Goal: Information Seeking & Learning: Check status

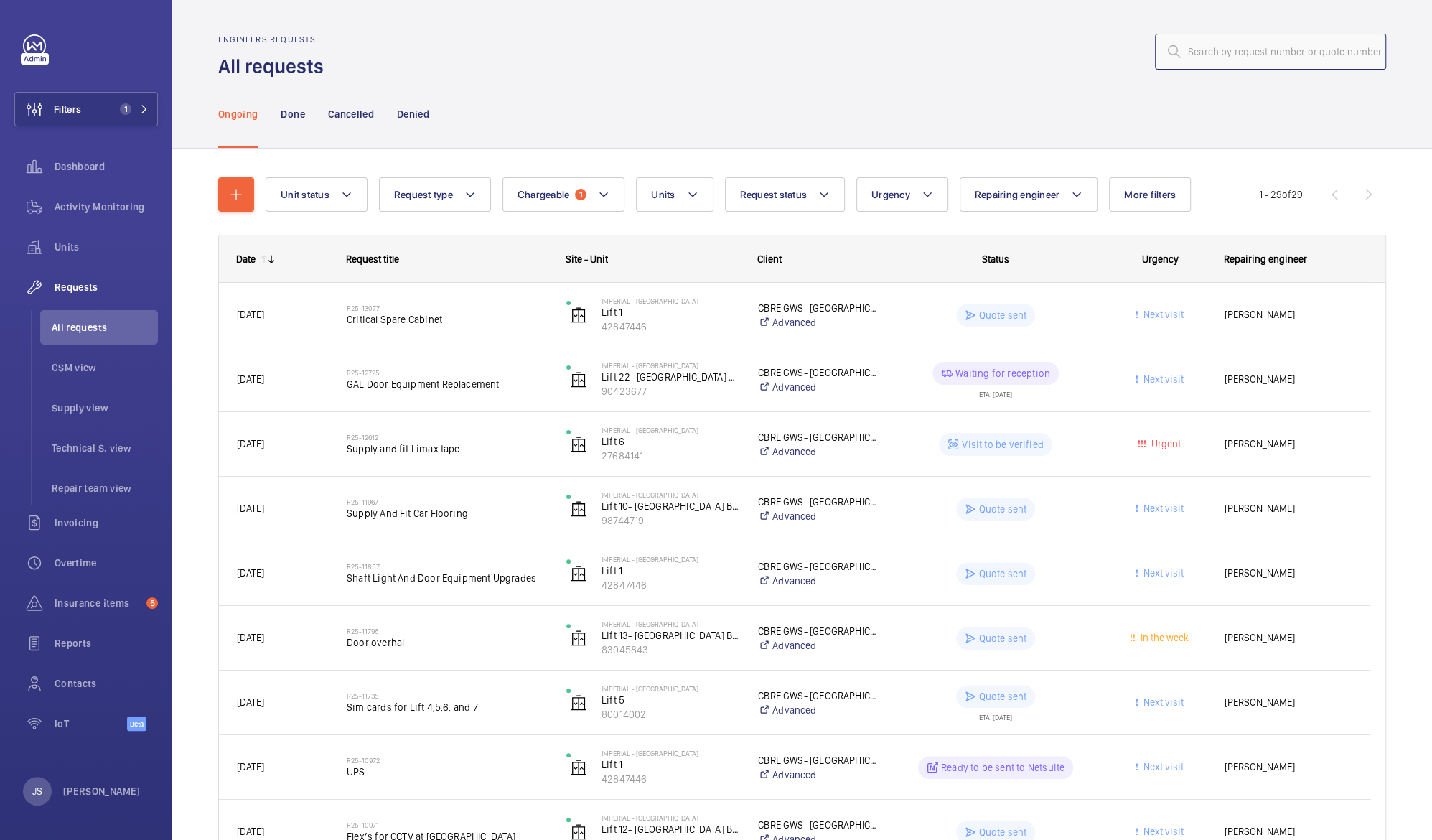
click at [1179, 57] on input "text" at bounding box center [1270, 51] width 231 height 36
paste input "R25-01553"
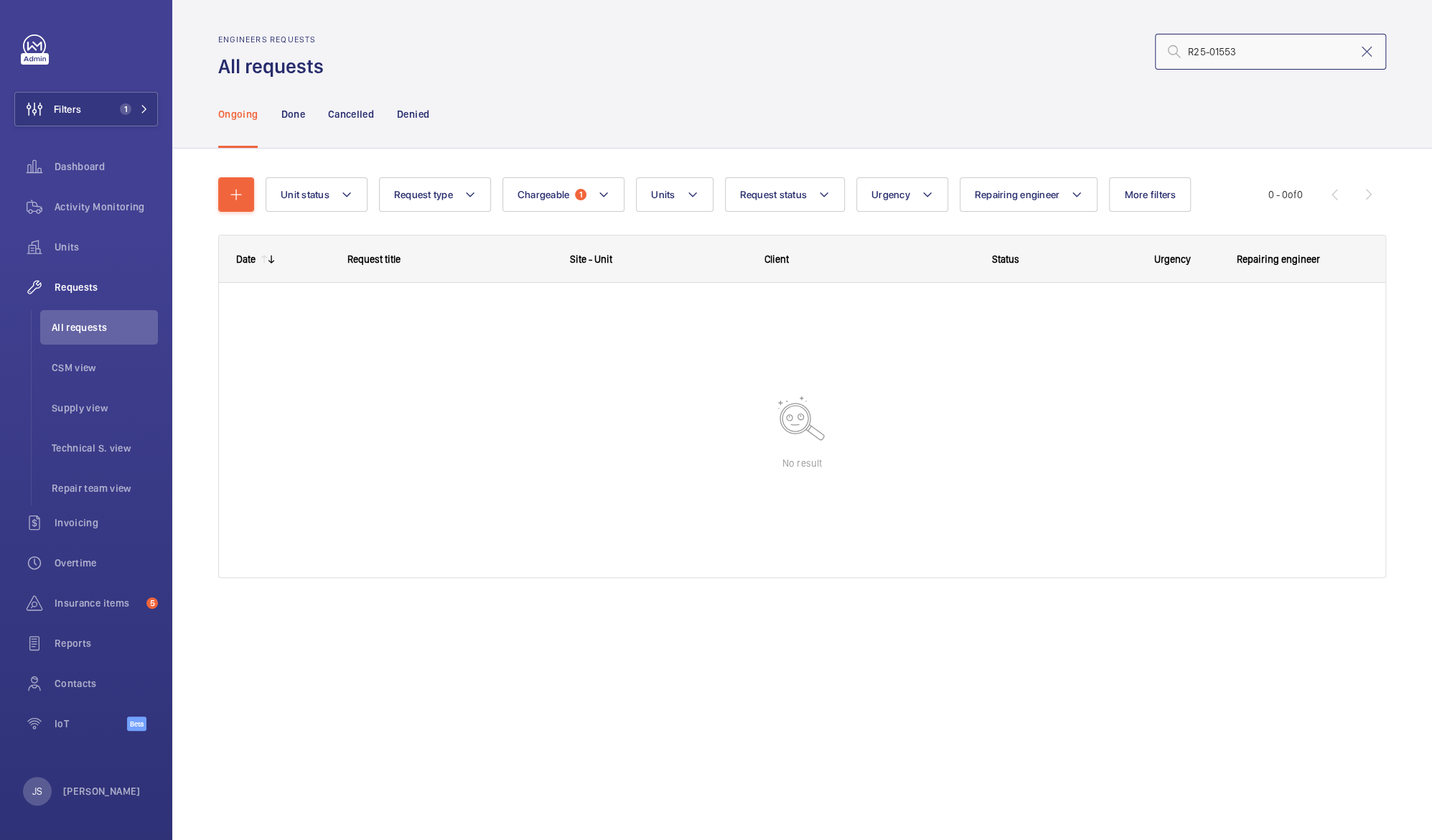
type input "R25-01553"
click at [112, 110] on button "Filters 1" at bounding box center [86, 108] width 143 height 34
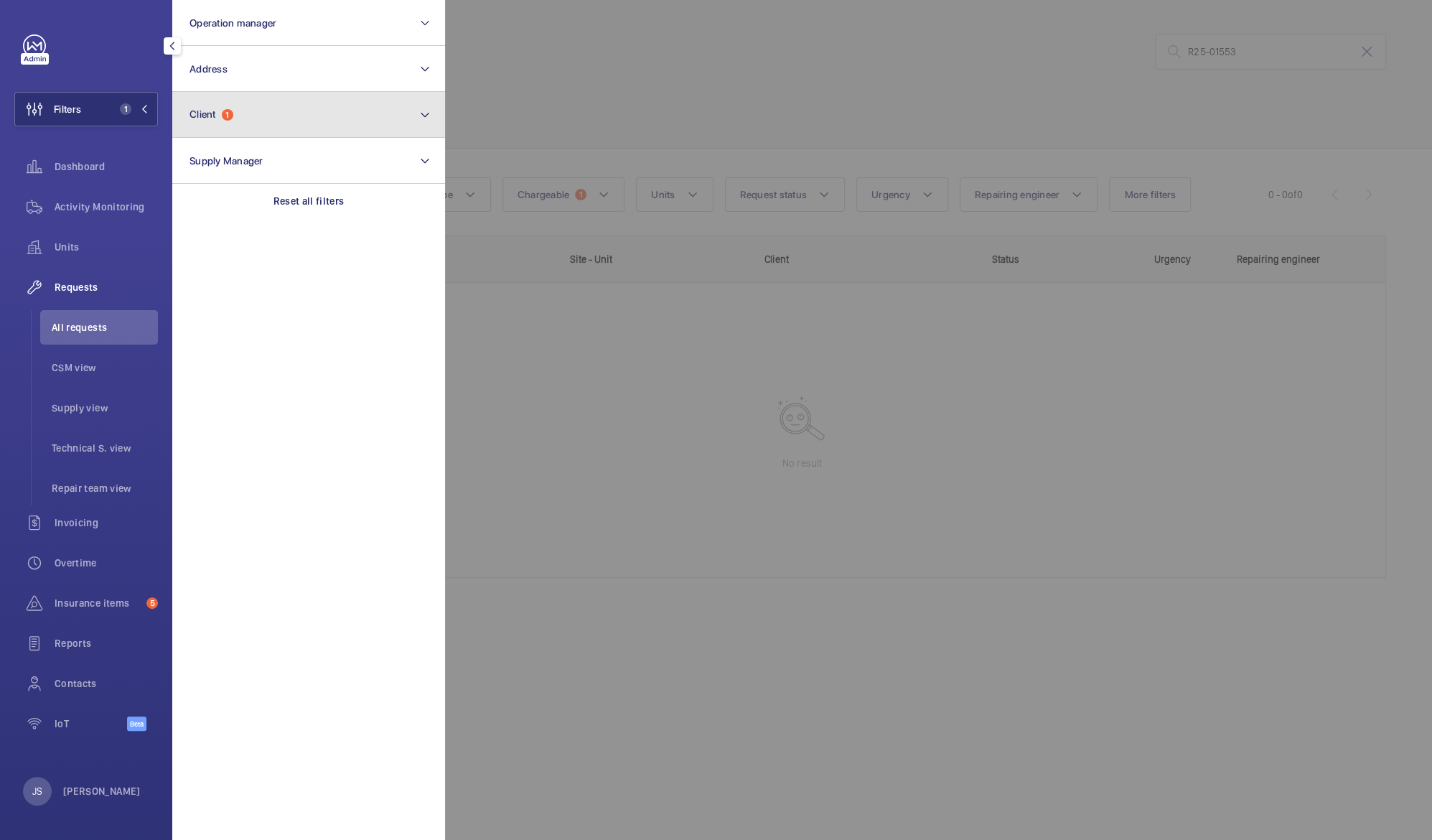
click at [212, 108] on span "Client" at bounding box center [202, 114] width 27 height 12
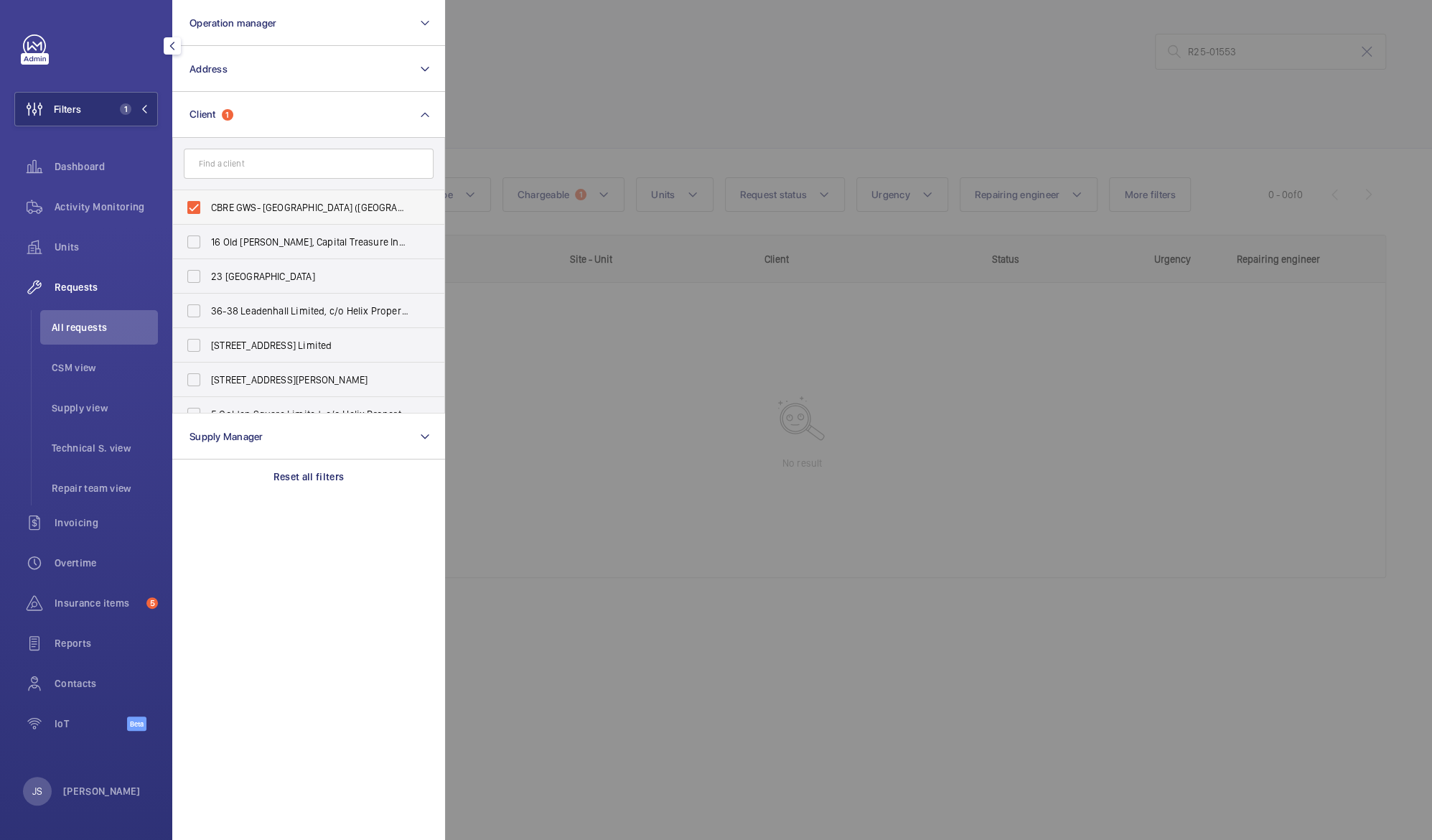
click at [241, 208] on span "CBRE GWS- [GEOGRAPHIC_DATA] ([GEOGRAPHIC_DATA])" at bounding box center [310, 207] width 198 height 15
click at [208, 208] on input "CBRE GWS- [GEOGRAPHIC_DATA] ([GEOGRAPHIC_DATA])" at bounding box center [194, 206] width 29 height 28
checkbox input "false"
click at [565, 60] on div at bounding box center [1161, 420] width 1432 height 840
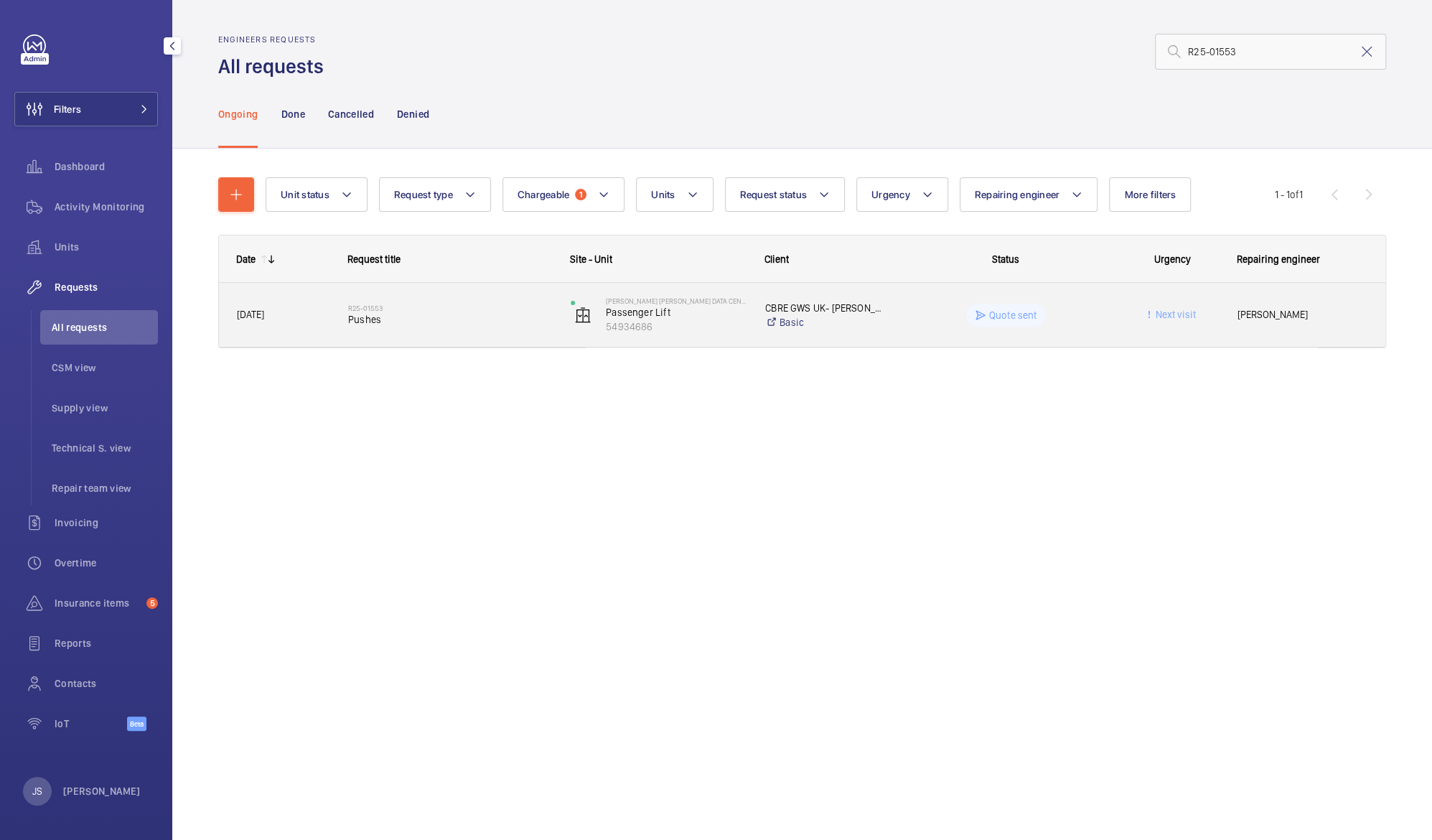
click at [1250, 313] on span "[PERSON_NAME]" at bounding box center [1302, 314] width 130 height 17
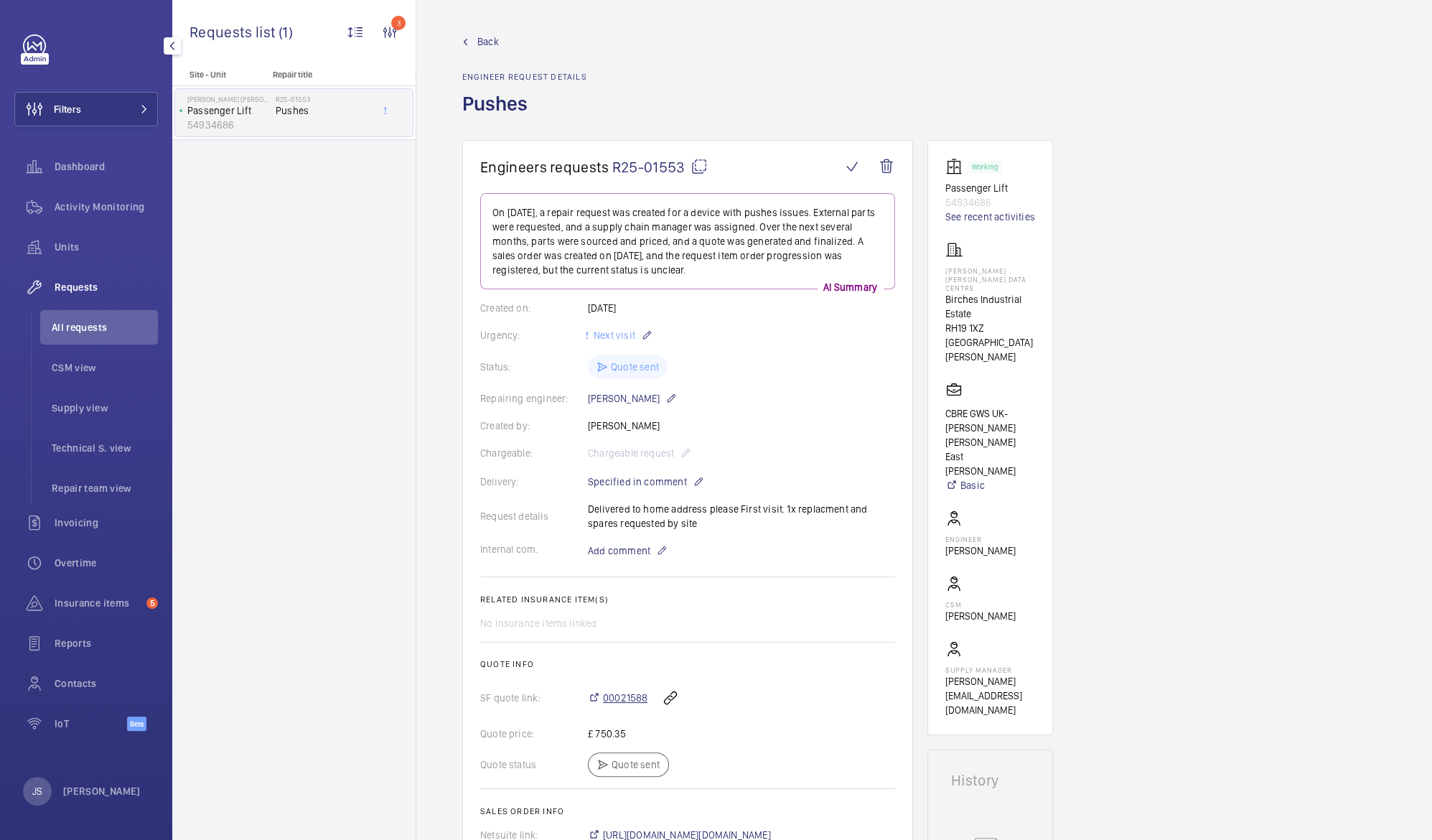
click at [618, 698] on span "00021588" at bounding box center [625, 698] width 44 height 15
click at [68, 105] on span "Filters" at bounding box center [68, 109] width 28 height 15
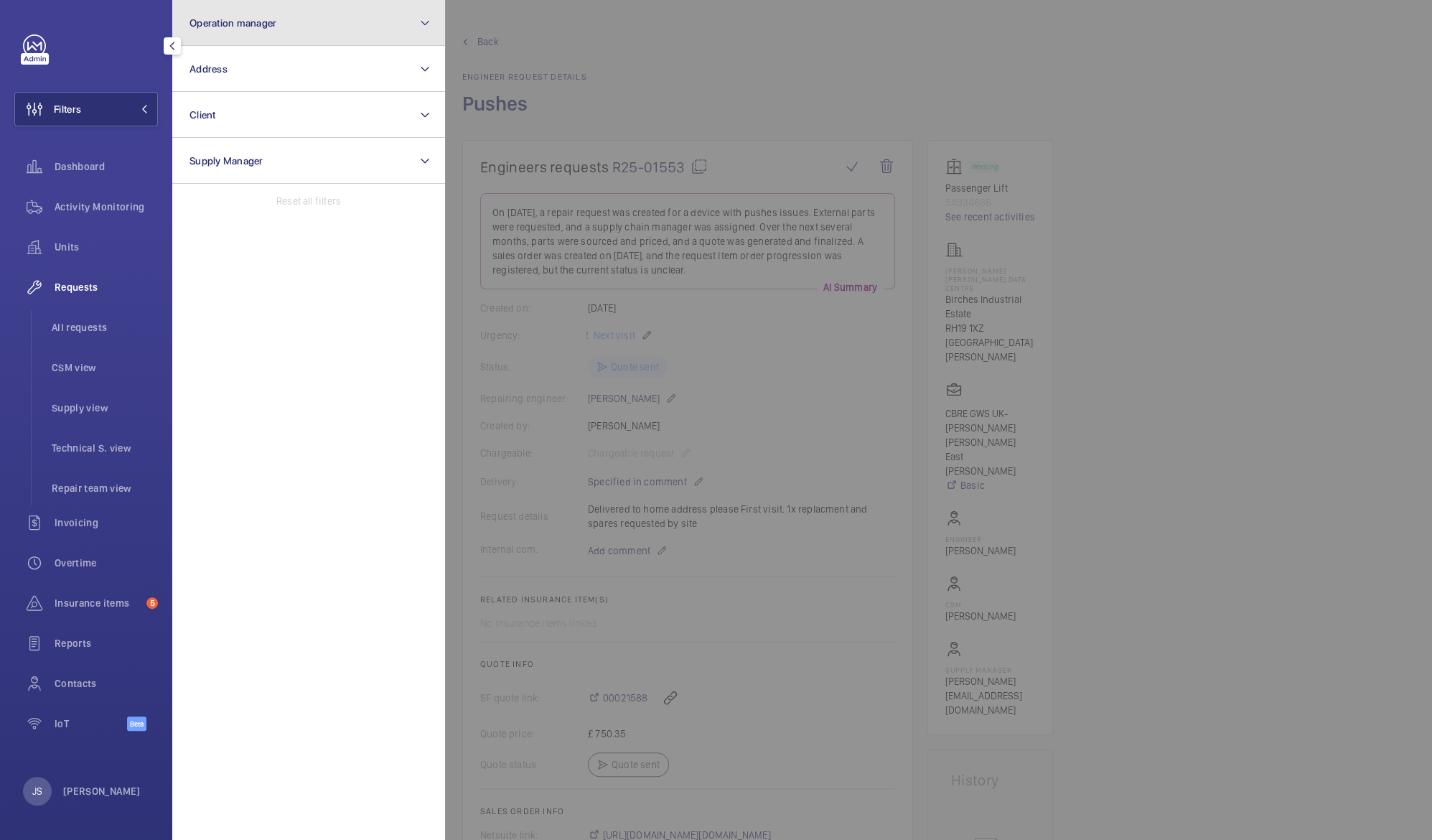
click at [207, 28] on button "Operation manager" at bounding box center [309, 23] width 273 height 46
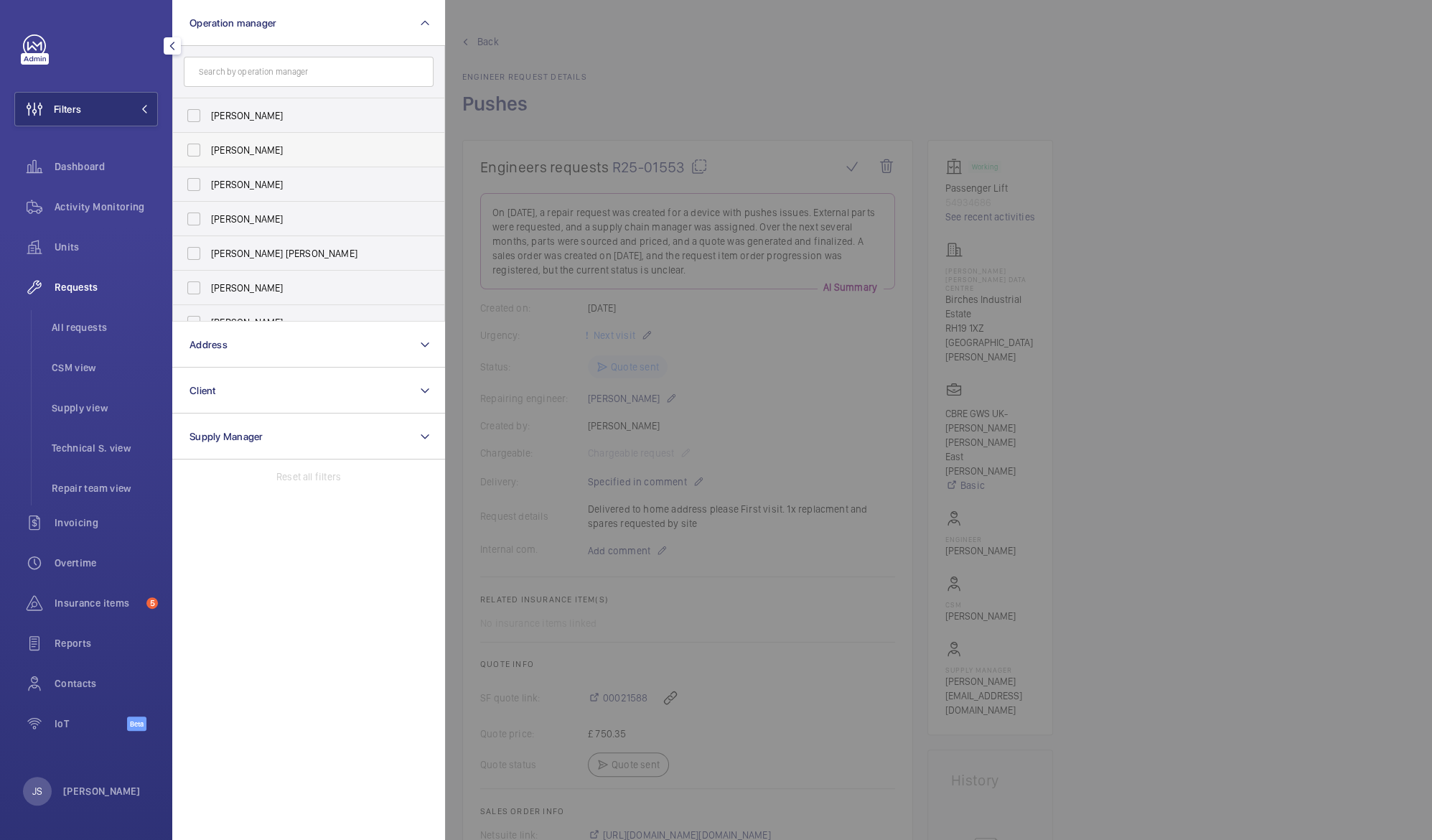
click at [241, 143] on span "[PERSON_NAME]" at bounding box center [310, 149] width 198 height 15
click at [208, 143] on input "[PERSON_NAME]" at bounding box center [194, 149] width 29 height 28
checkbox input "true"
click at [555, 27] on div at bounding box center [1161, 420] width 1432 height 840
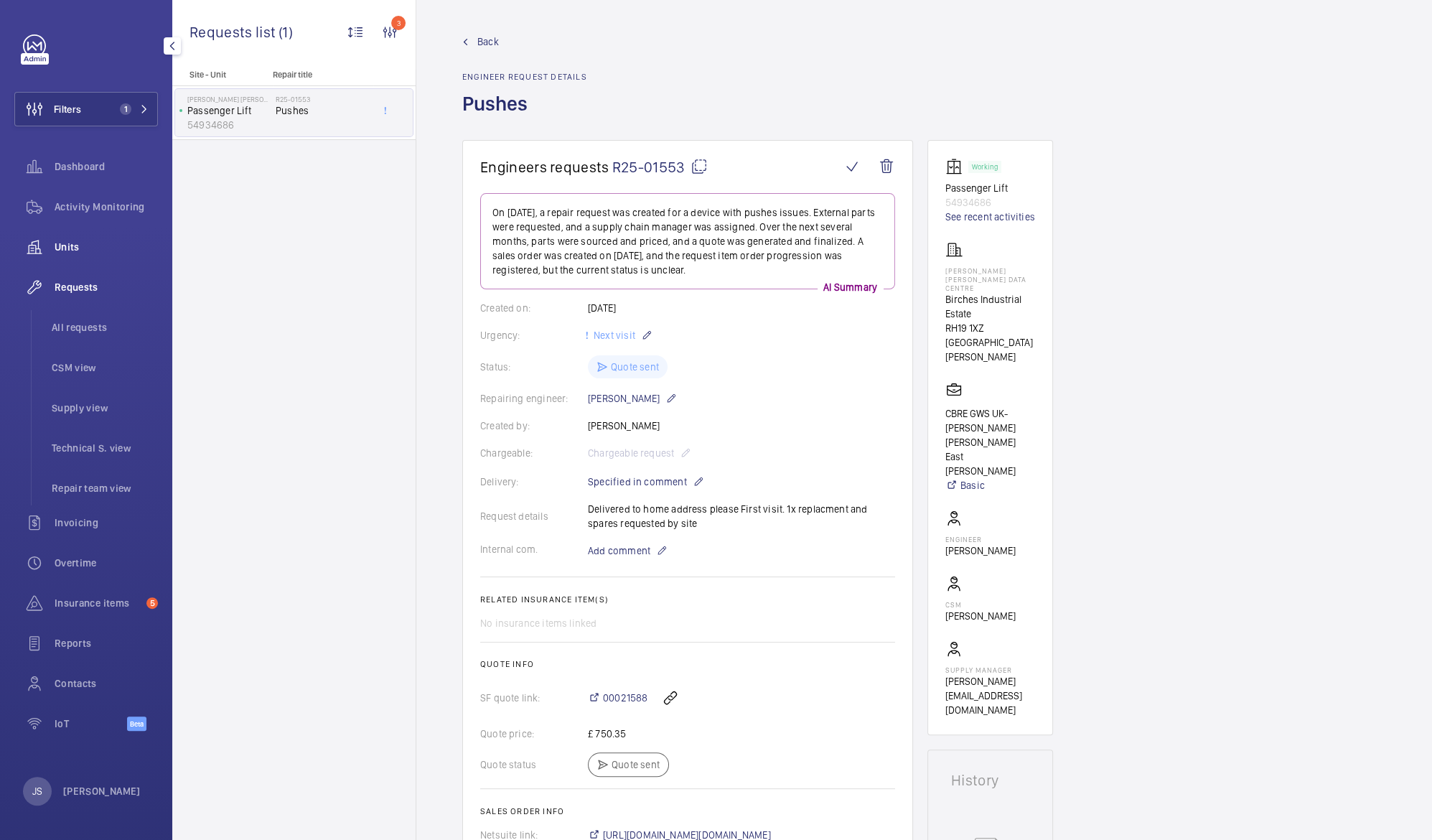
click at [85, 246] on span "Units" at bounding box center [106, 247] width 103 height 15
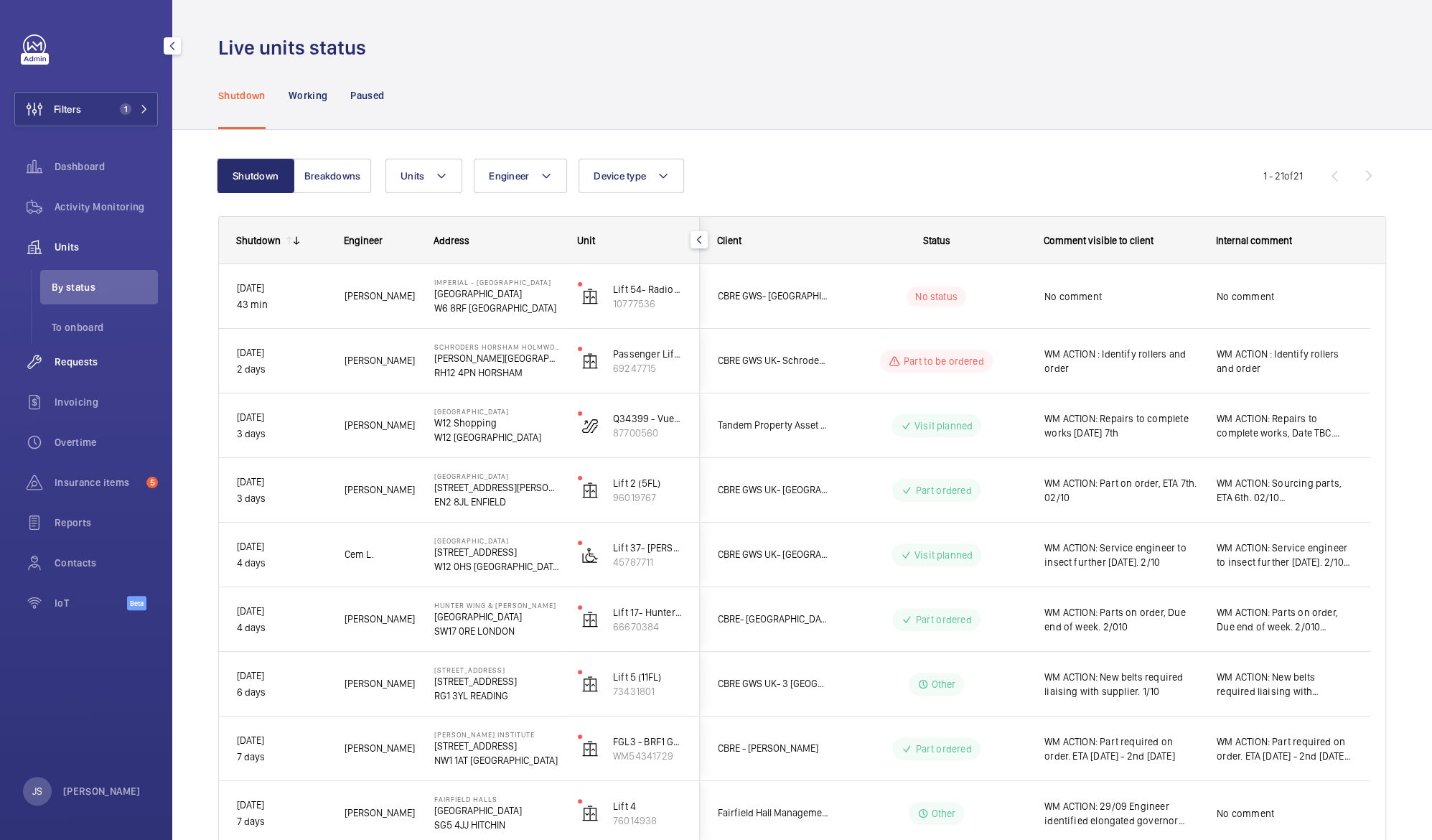
click at [79, 348] on div "Requests" at bounding box center [86, 362] width 143 height 34
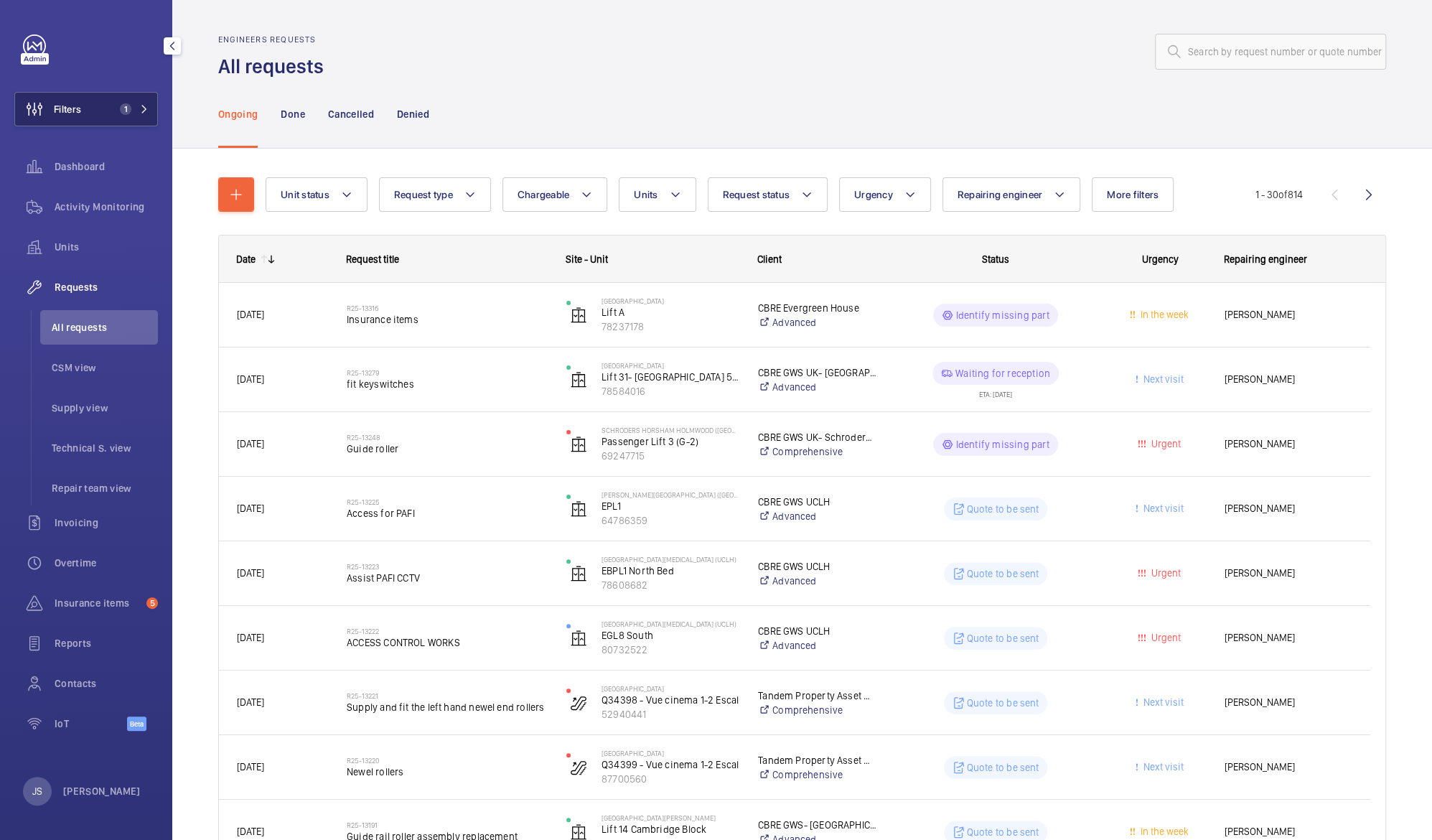
click at [72, 104] on span "Filters" at bounding box center [68, 109] width 28 height 15
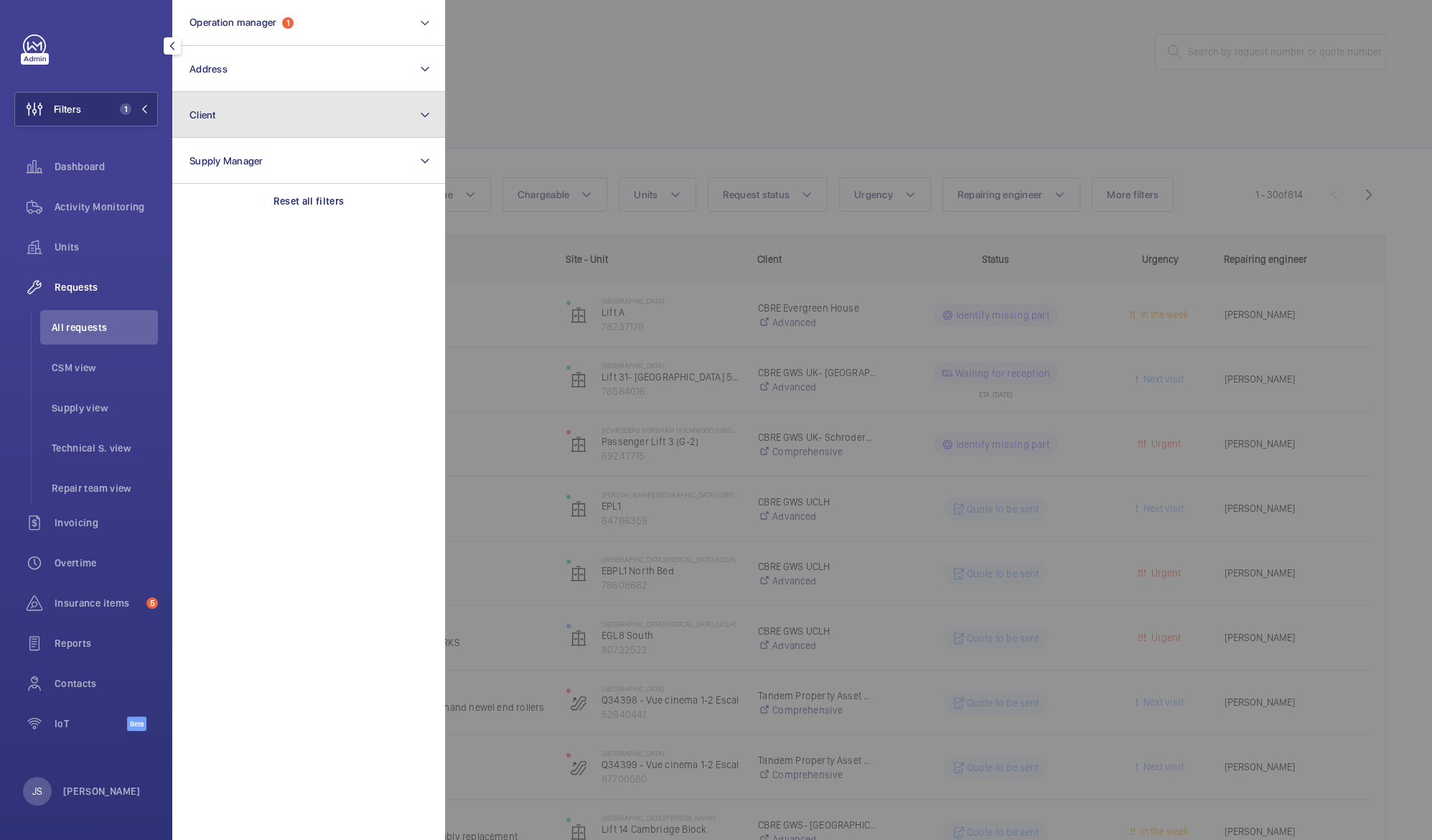
click at [209, 117] on span "Client" at bounding box center [202, 115] width 27 height 12
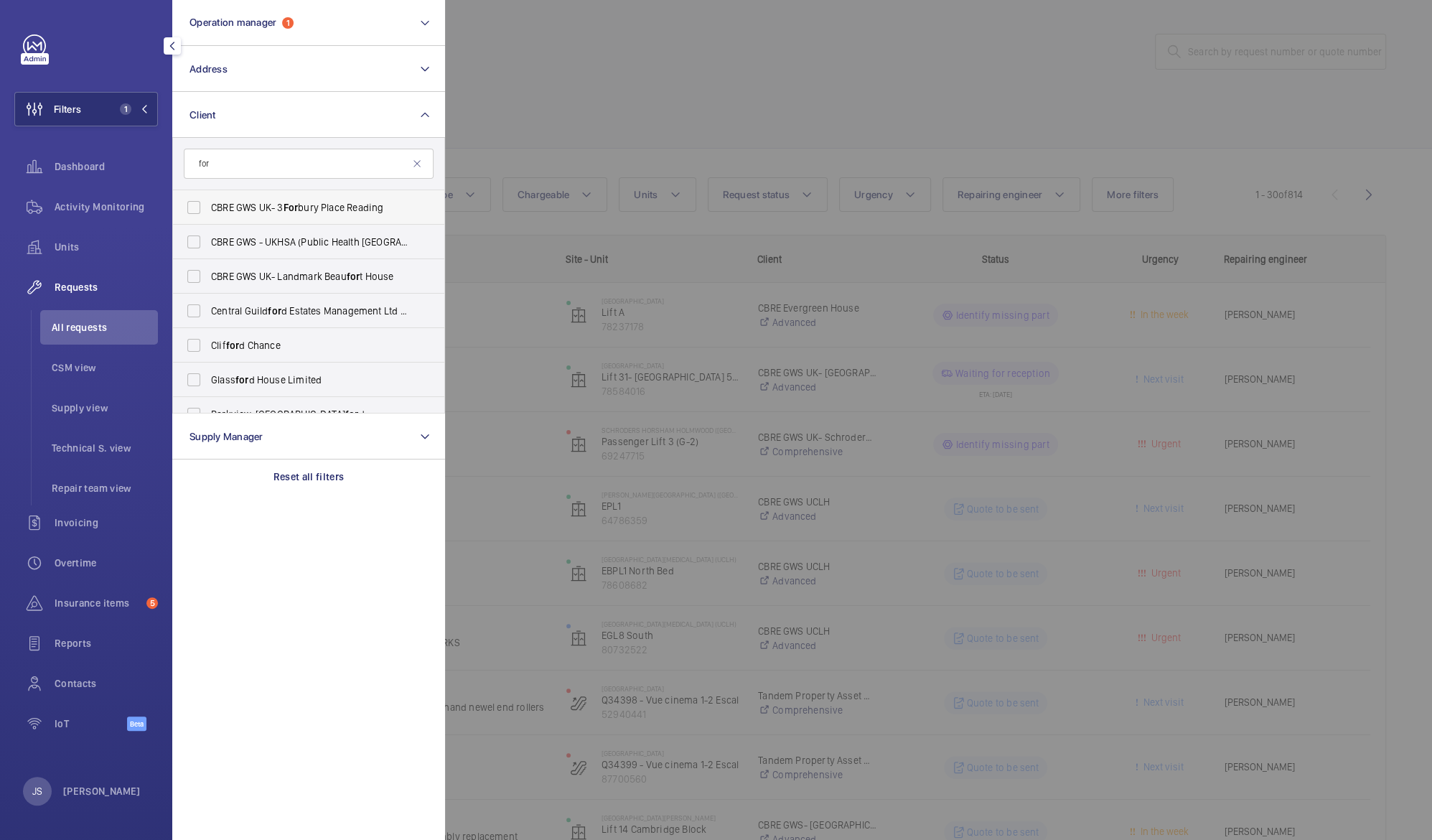
type input "for"
click at [267, 201] on span "CBRE GWS UK- 3 For [GEOGRAPHIC_DATA] Reading" at bounding box center [310, 207] width 198 height 15
click at [208, 201] on input "CBRE GWS UK- 3 For [GEOGRAPHIC_DATA] Reading" at bounding box center [194, 206] width 29 height 28
checkbox input "true"
click at [516, 121] on div at bounding box center [1161, 420] width 1432 height 840
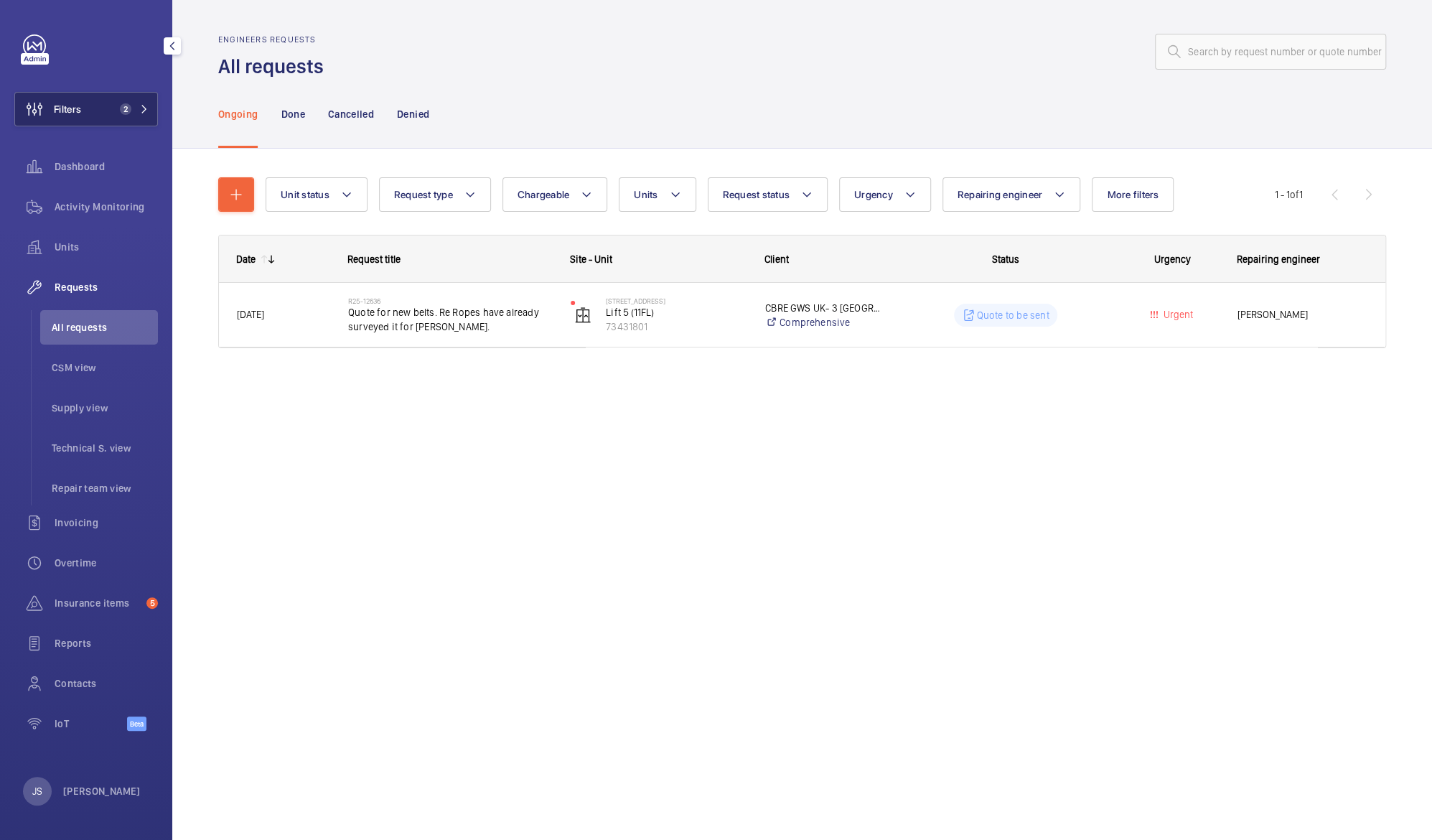
click at [60, 113] on span "Filters" at bounding box center [68, 109] width 28 height 15
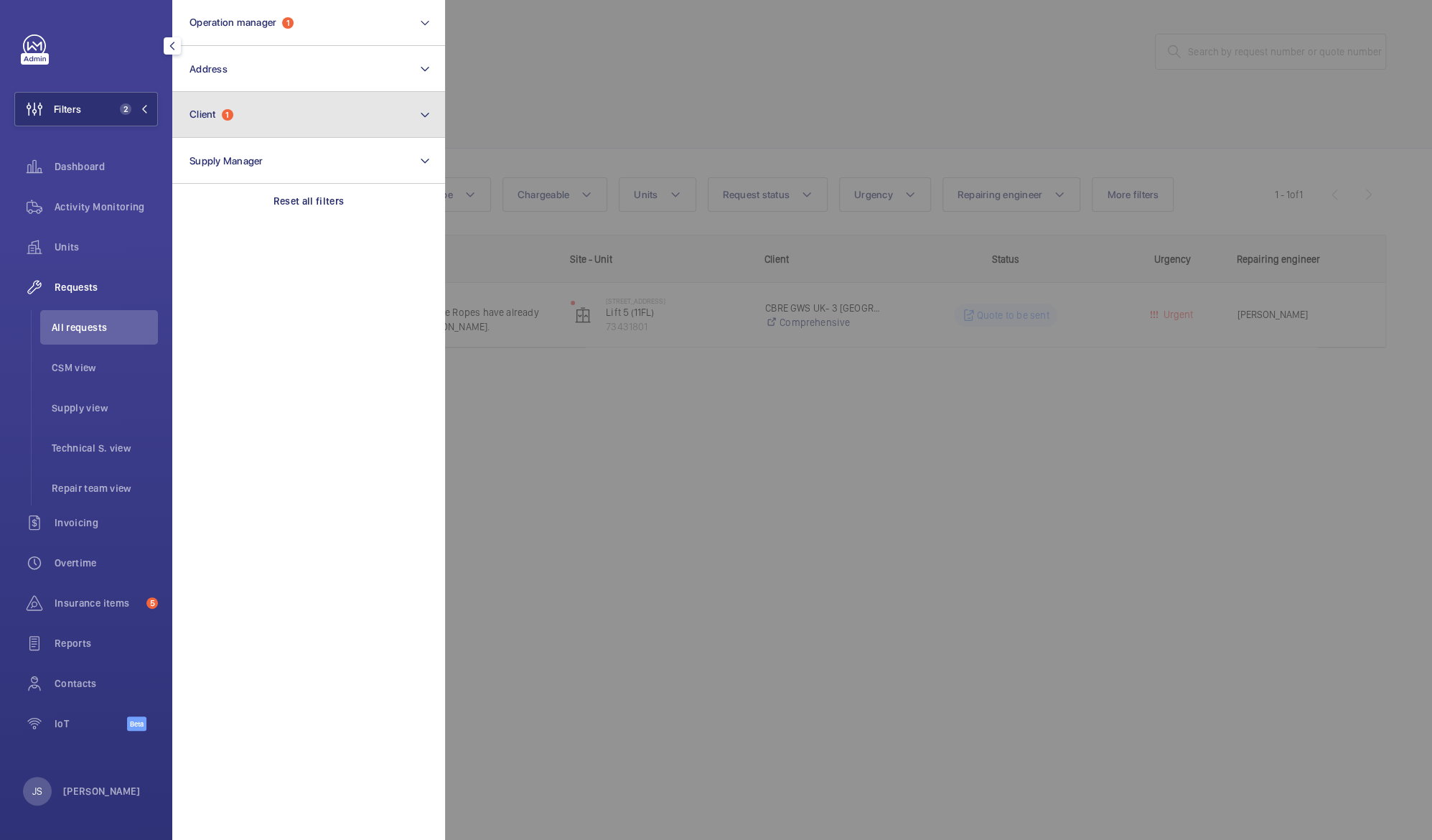
click at [203, 112] on span "Client" at bounding box center [202, 114] width 27 height 12
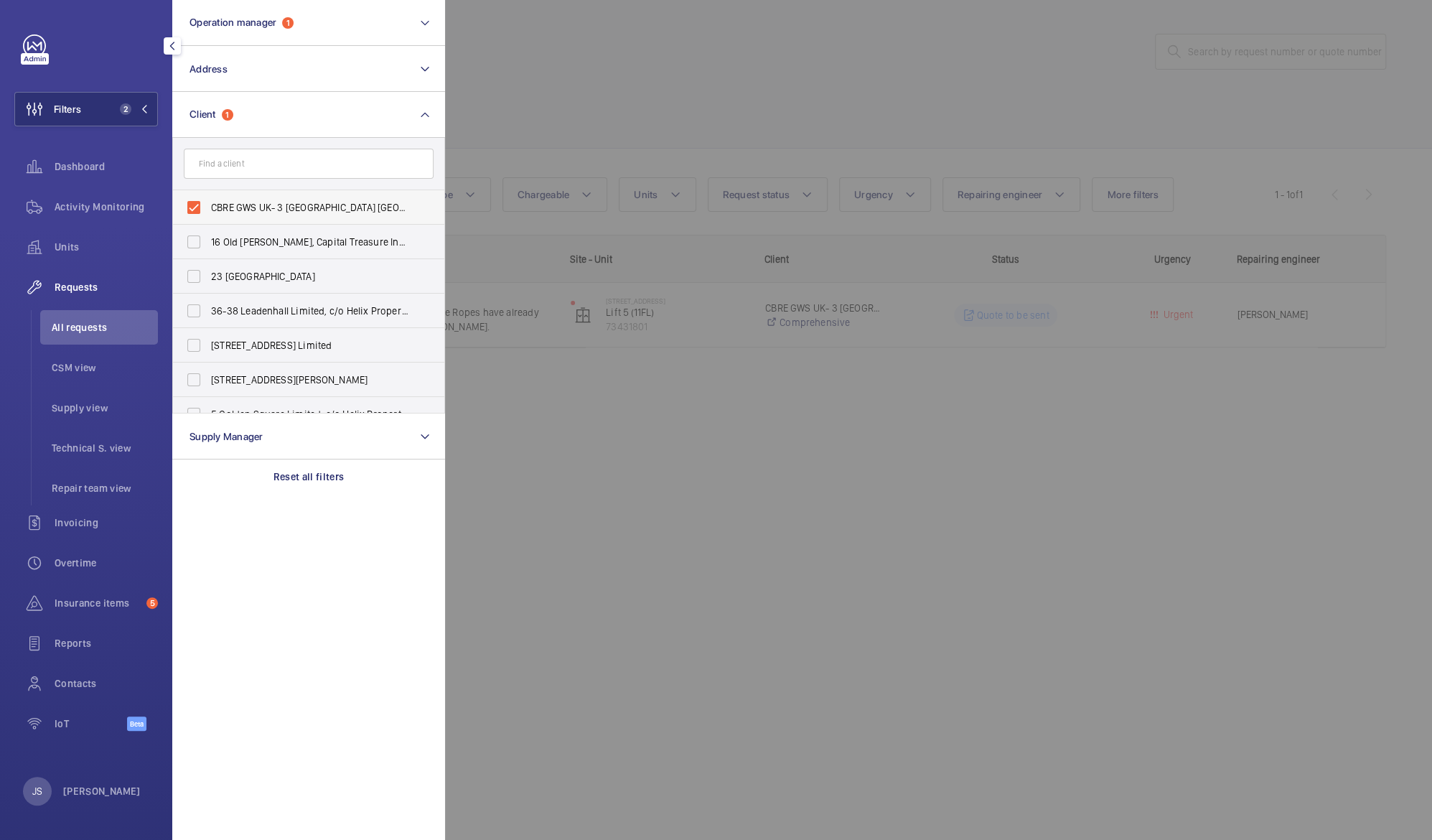
click at [247, 211] on span "CBRE GWS UK- 3 [GEOGRAPHIC_DATA] [GEOGRAPHIC_DATA]" at bounding box center [310, 207] width 198 height 15
click at [208, 211] on input "CBRE GWS UK- 3 [GEOGRAPHIC_DATA] [GEOGRAPHIC_DATA]" at bounding box center [194, 206] width 29 height 28
checkbox input "false"
click at [286, 20] on span "1" at bounding box center [288, 24] width 12 height 12
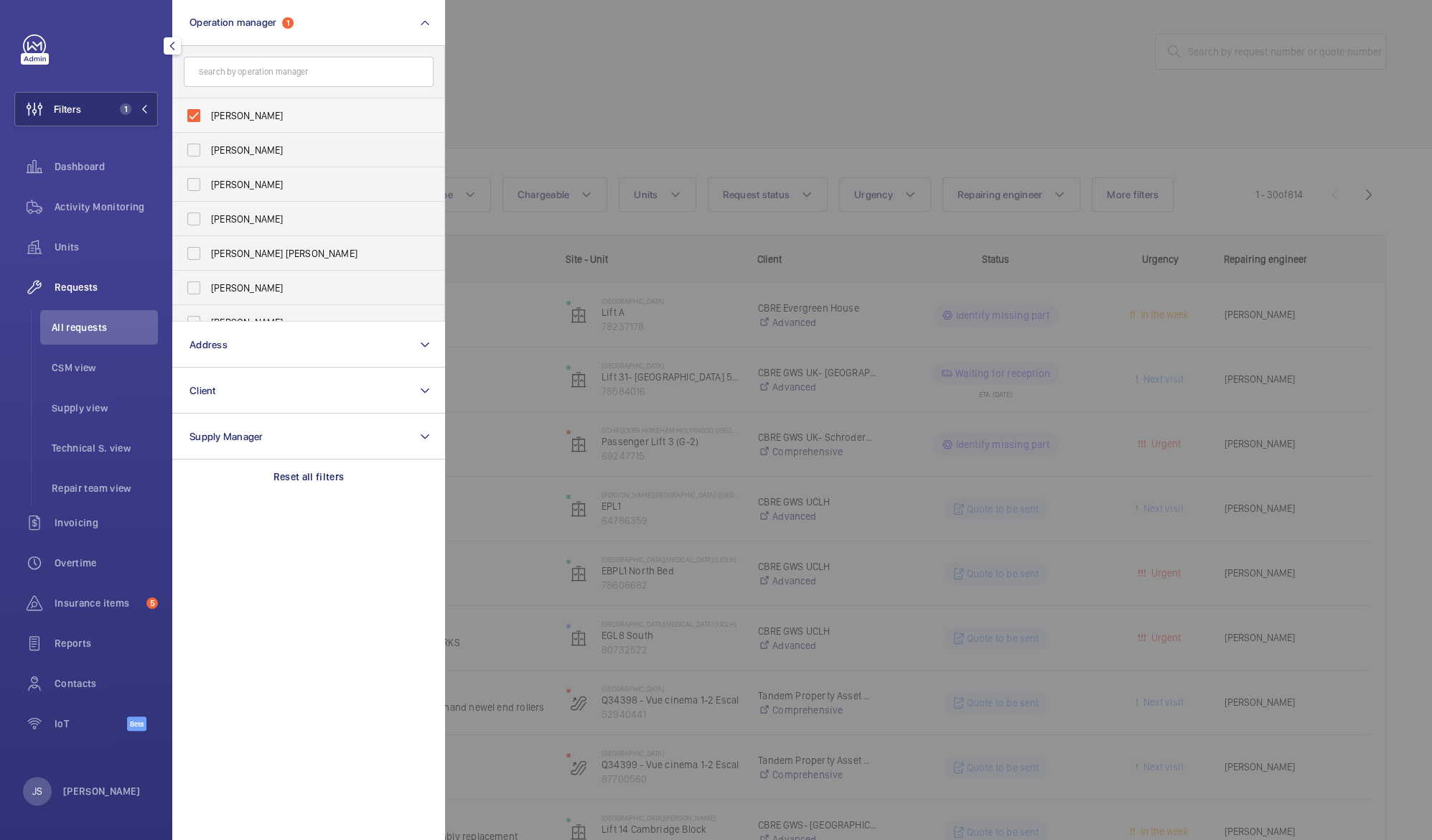
click at [238, 115] on span "[PERSON_NAME]" at bounding box center [310, 115] width 198 height 15
click at [208, 115] on input "[PERSON_NAME]" at bounding box center [194, 115] width 29 height 28
checkbox input "false"
click at [306, 28] on button "Operation manager" at bounding box center [309, 23] width 273 height 46
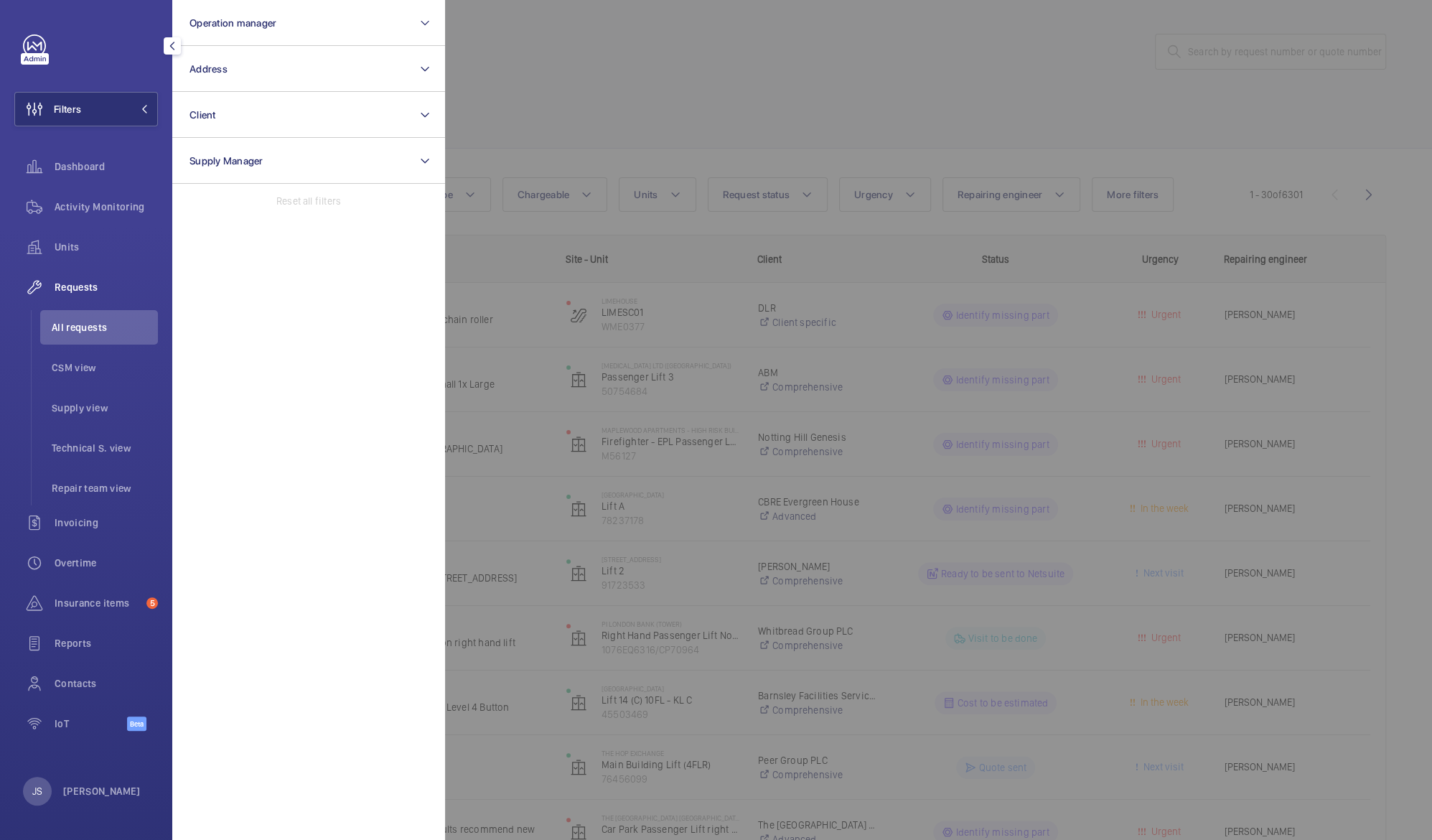
click at [64, 282] on span "Requests" at bounding box center [106, 287] width 103 height 15
click at [64, 320] on span "All requests" at bounding box center [105, 327] width 106 height 15
click at [558, 86] on div at bounding box center [1161, 420] width 1432 height 840
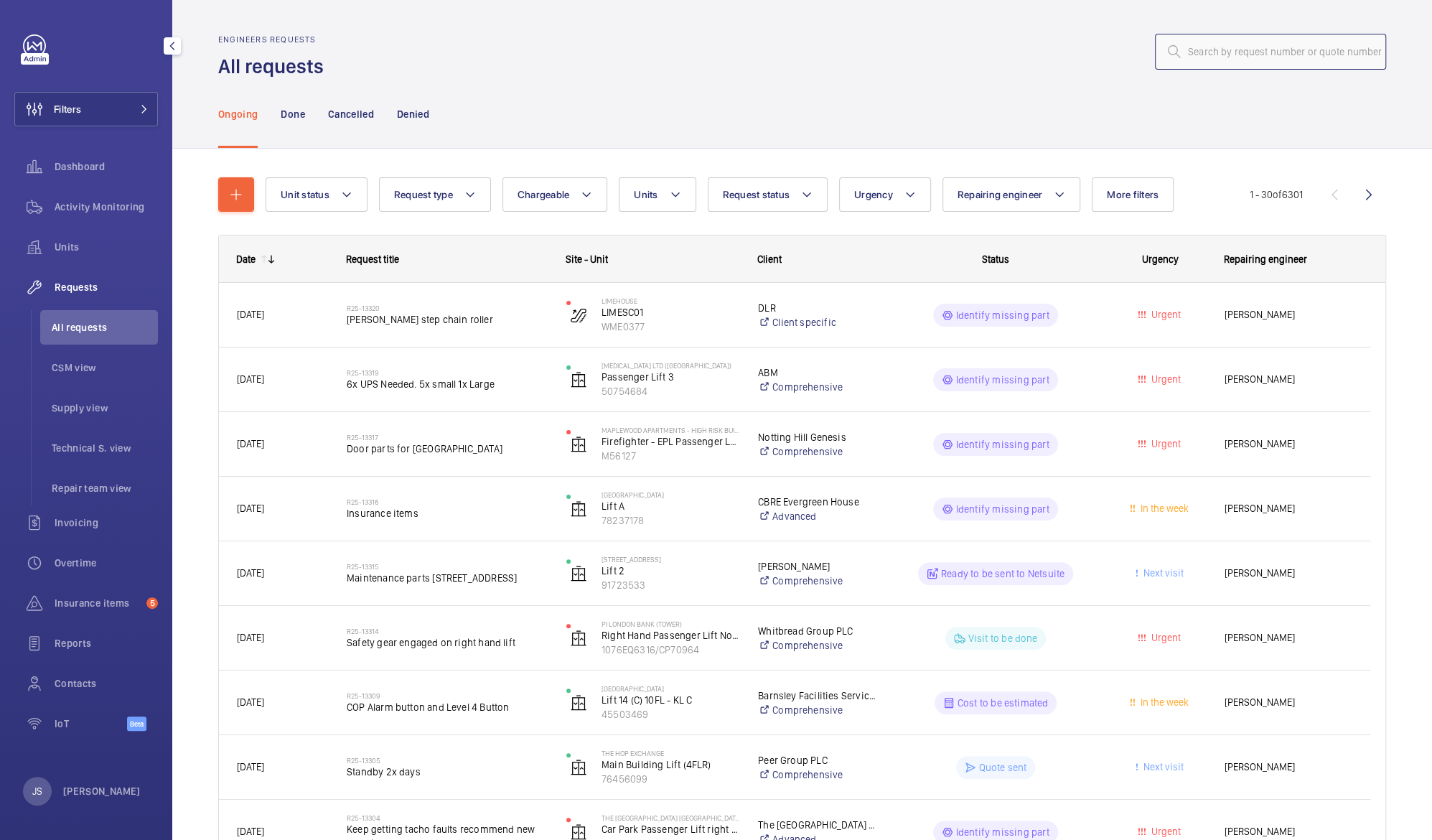
click at [1172, 48] on input "text" at bounding box center [1270, 51] width 231 height 36
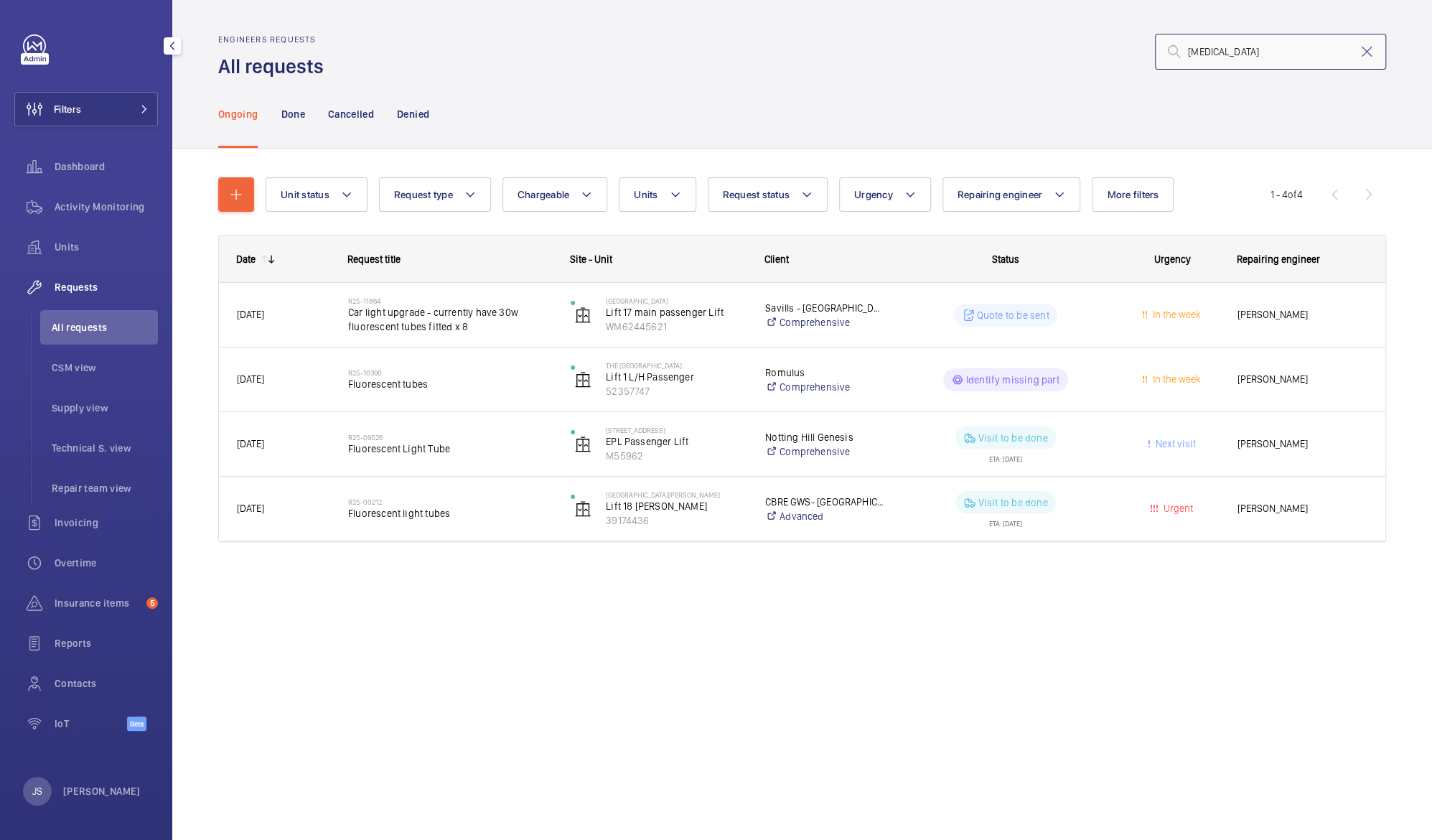
type input "[MEDICAL_DATA]"
click at [1370, 52] on mat-icon at bounding box center [1367, 52] width 18 height 18
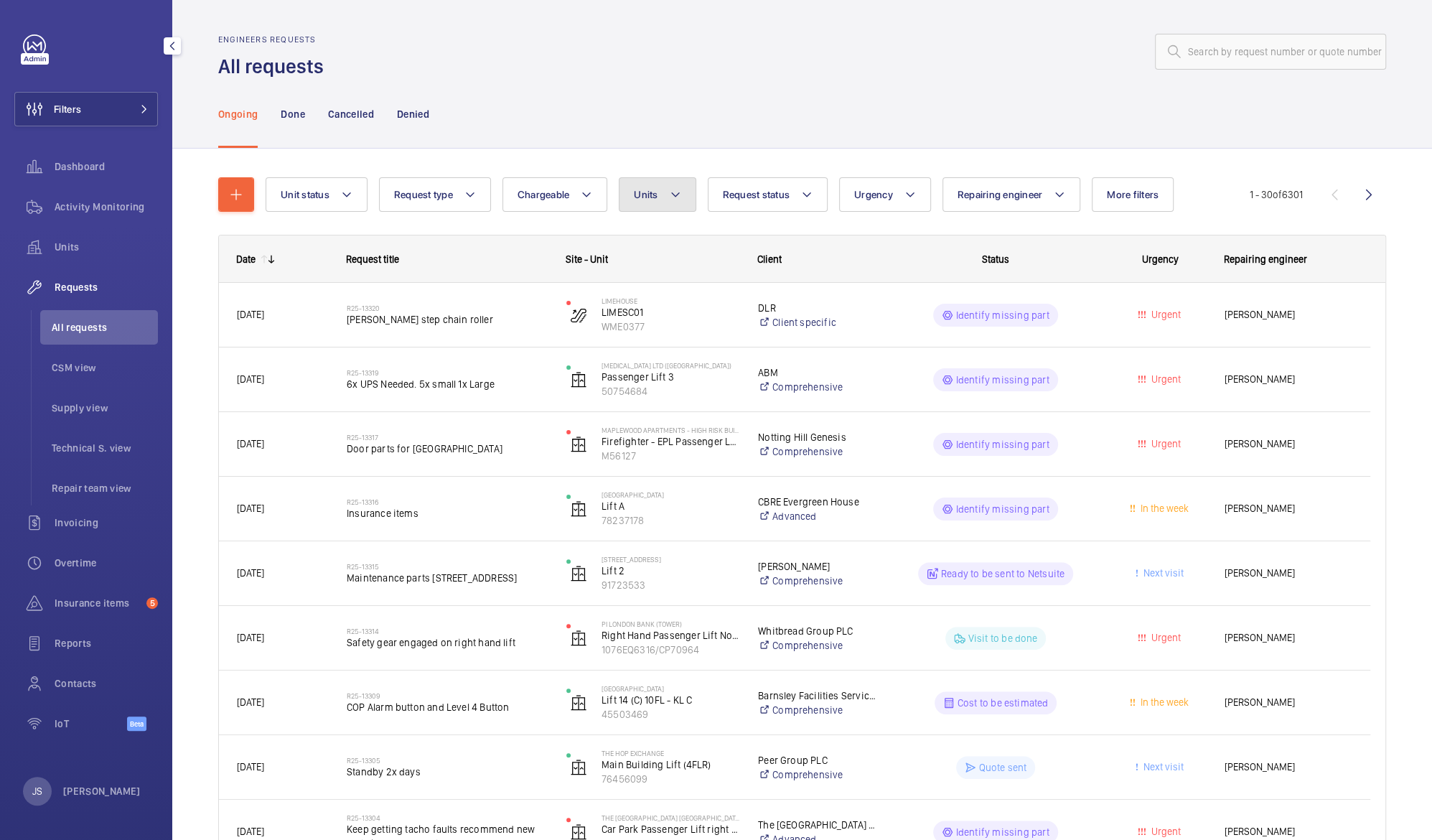
click at [683, 200] on button "Units" at bounding box center [658, 194] width 77 height 34
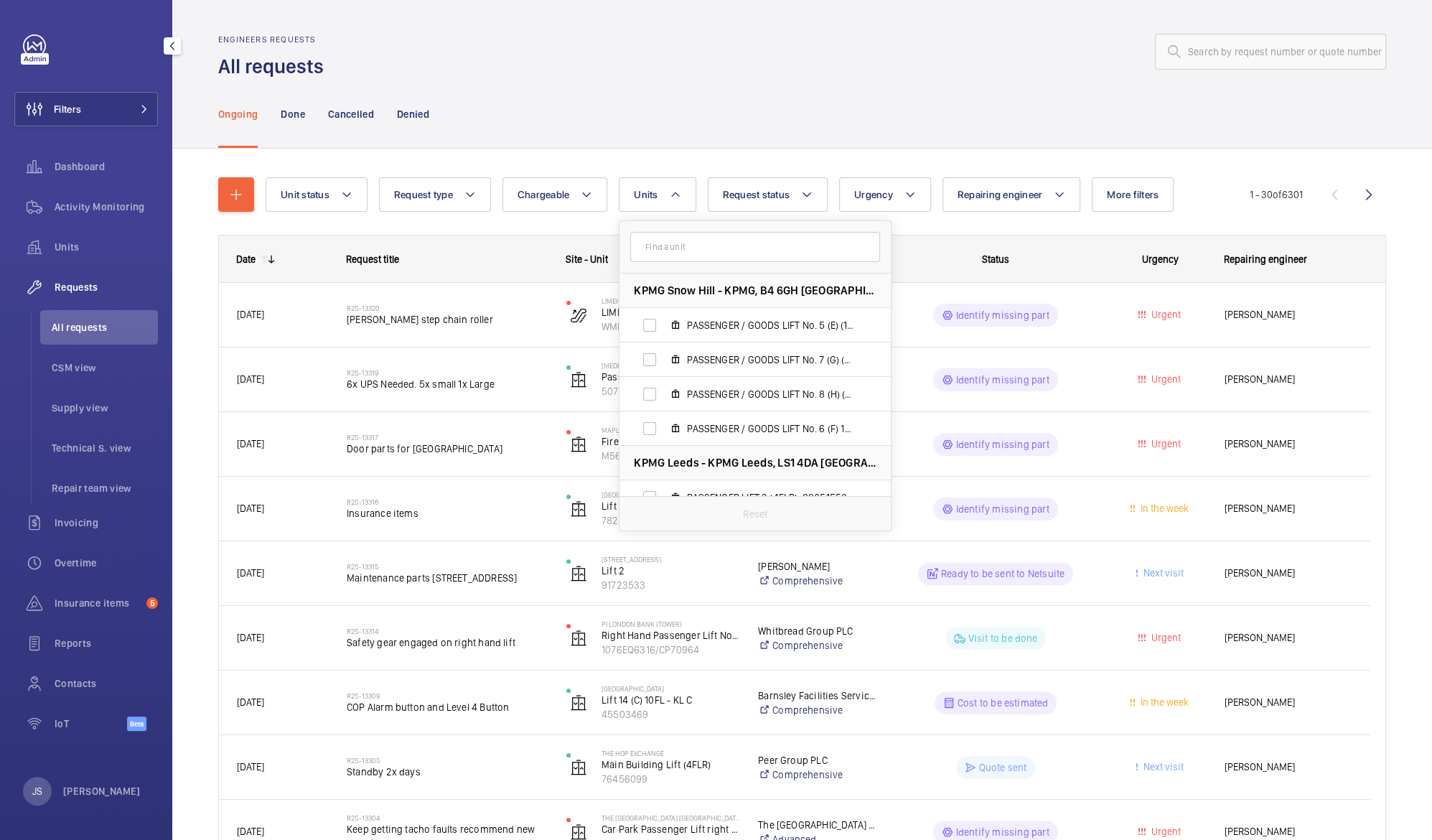
click at [674, 242] on input "text" at bounding box center [755, 247] width 250 height 30
click at [671, 256] on input "text" at bounding box center [755, 247] width 250 height 30
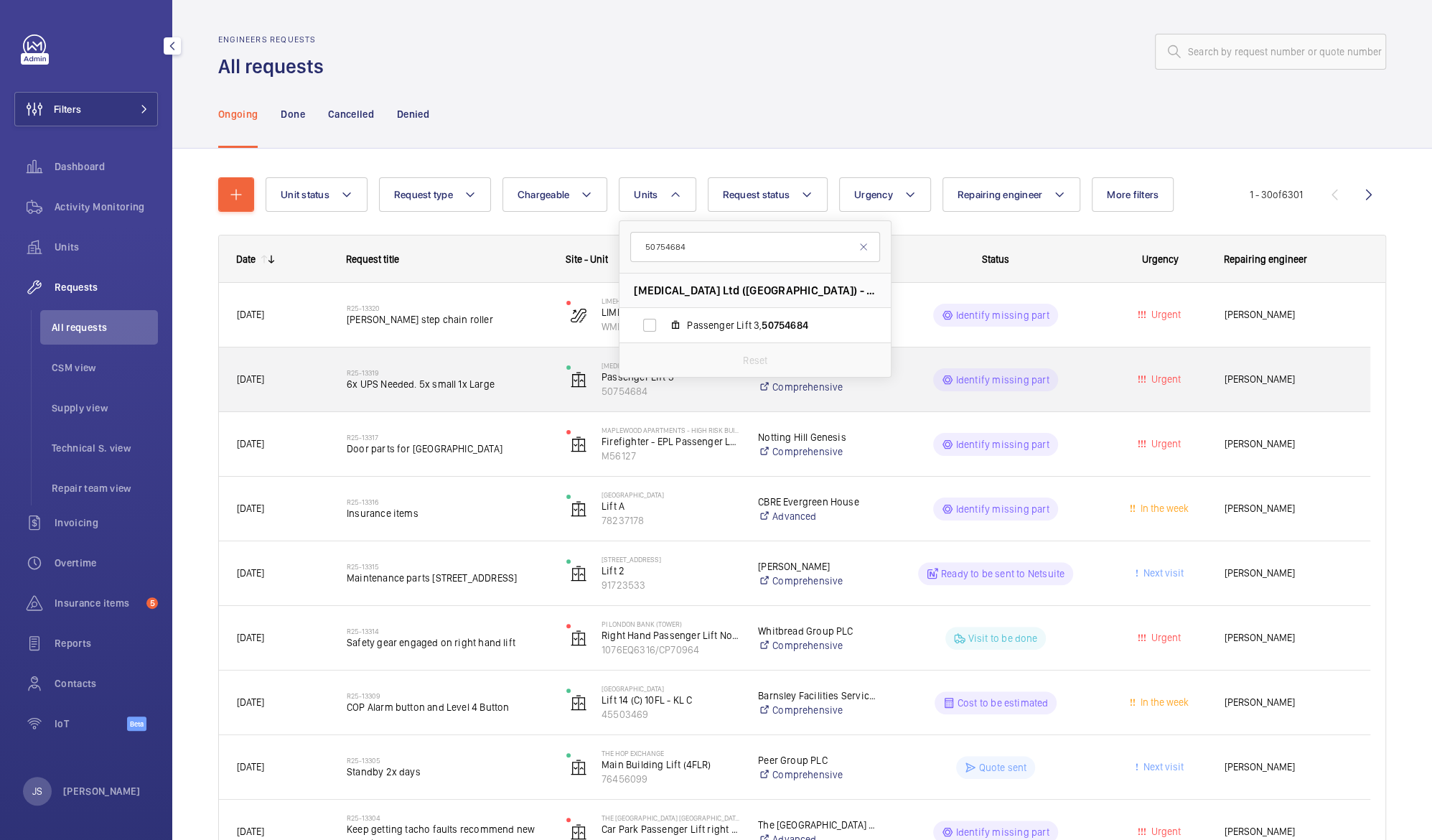
type input "50754684"
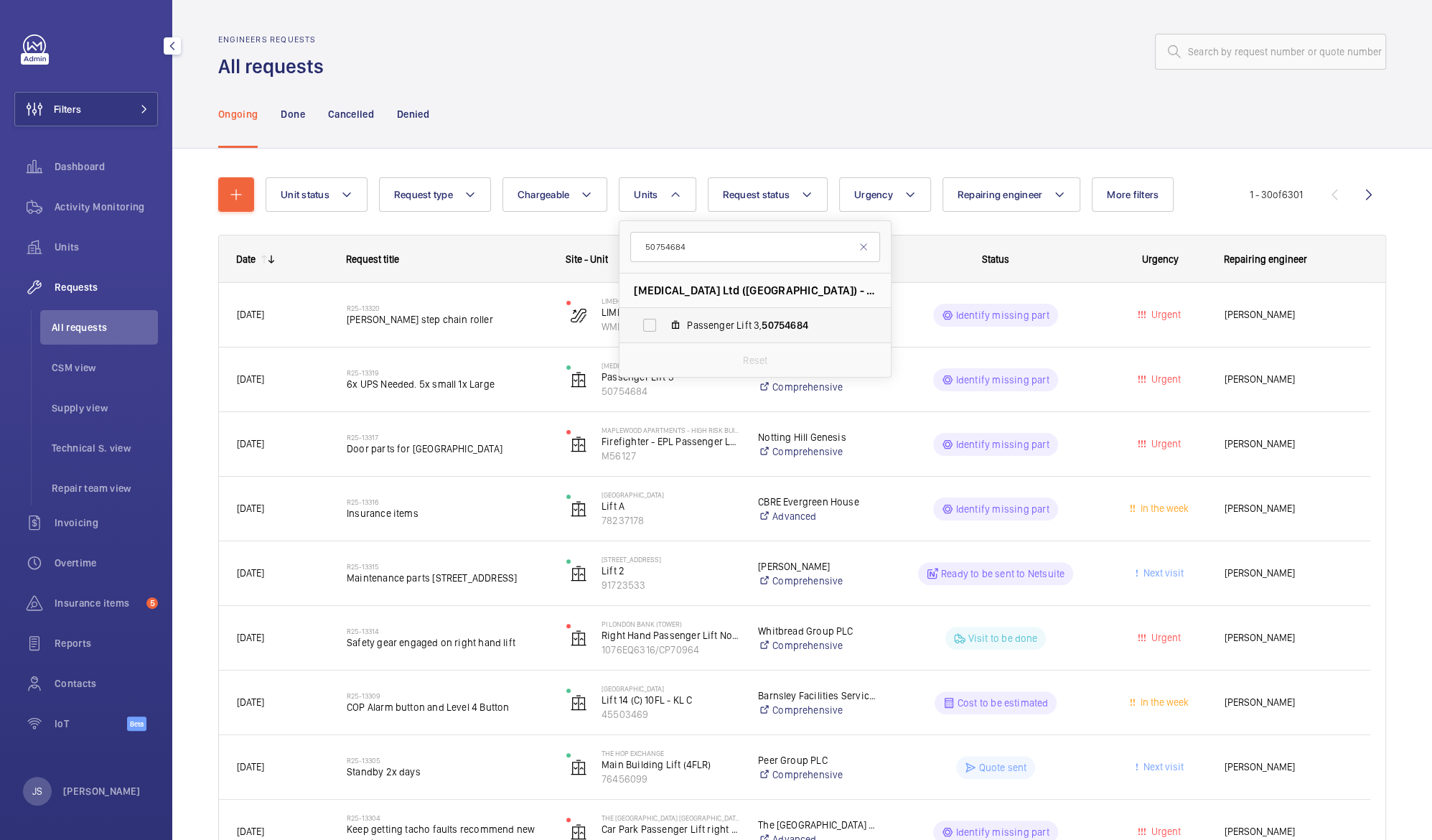
click at [713, 326] on span "Passenger Lift 3, 50754684" at bounding box center [770, 325] width 166 height 15
click at [664, 326] on input "Passenger Lift 3, 50754684" at bounding box center [649, 324] width 29 height 28
checkbox input "true"
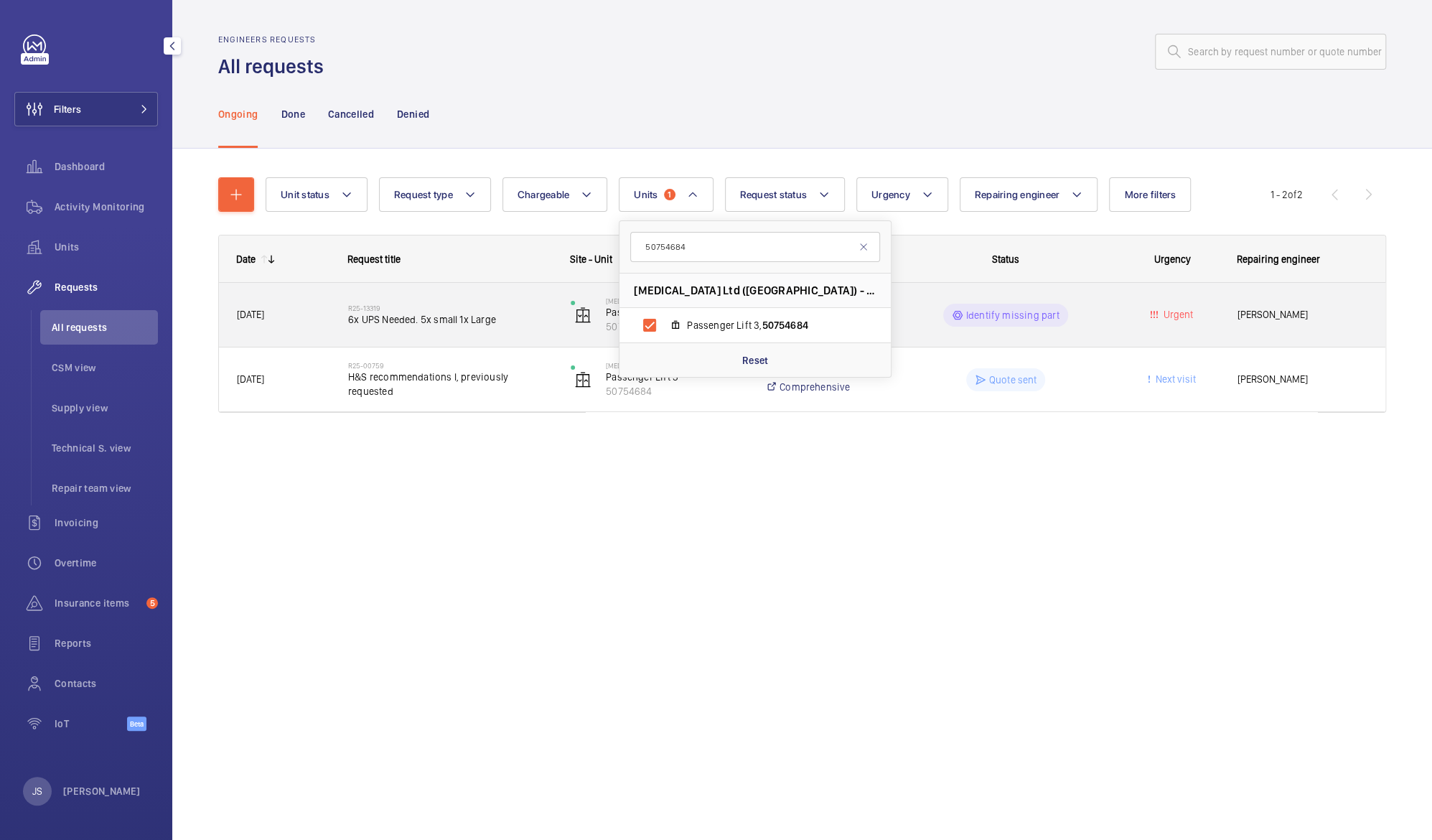
click at [1259, 311] on span "[PERSON_NAME]" at bounding box center [1302, 314] width 130 height 17
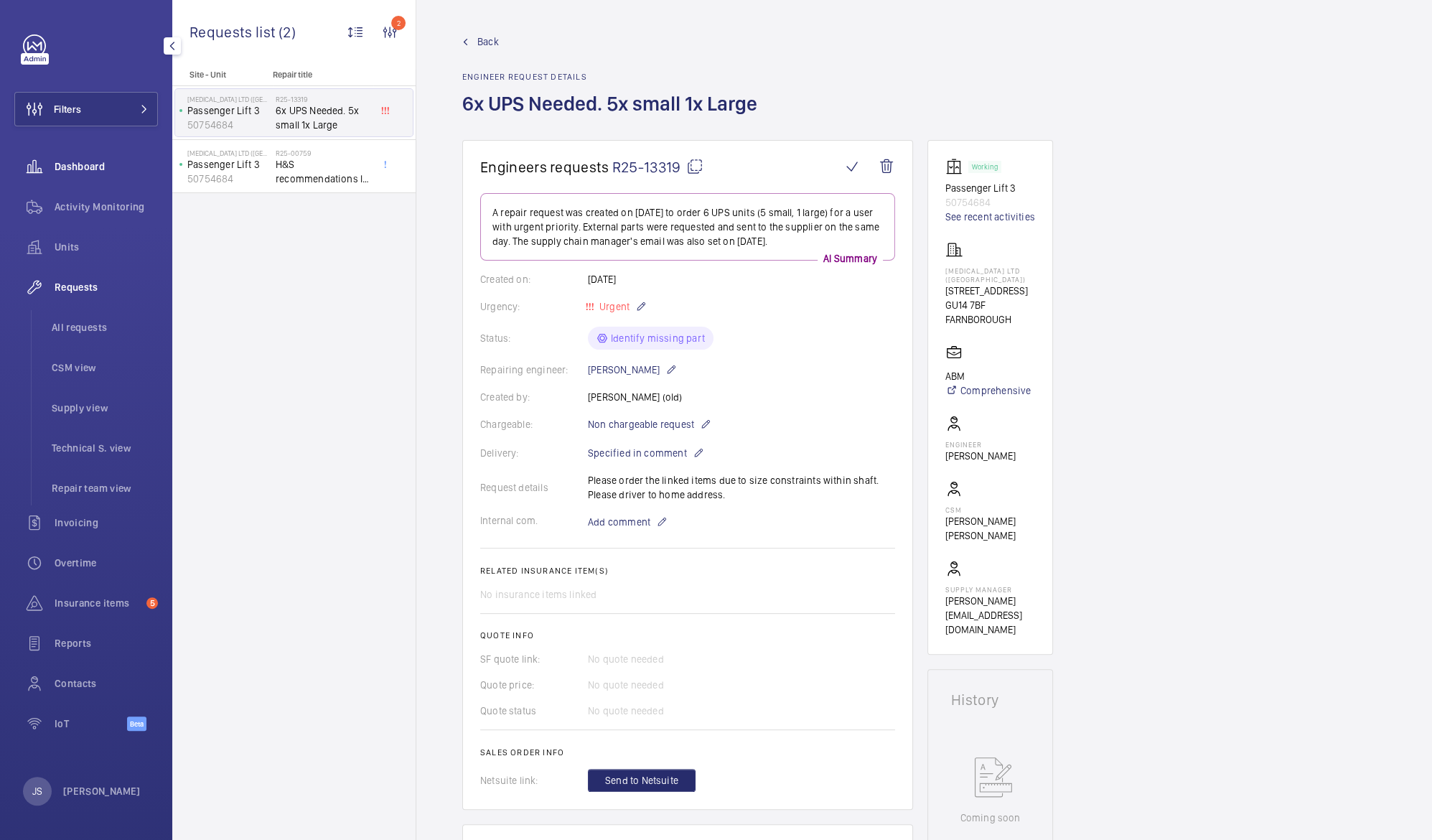
click at [75, 178] on div "Dashboard" at bounding box center [86, 166] width 143 height 34
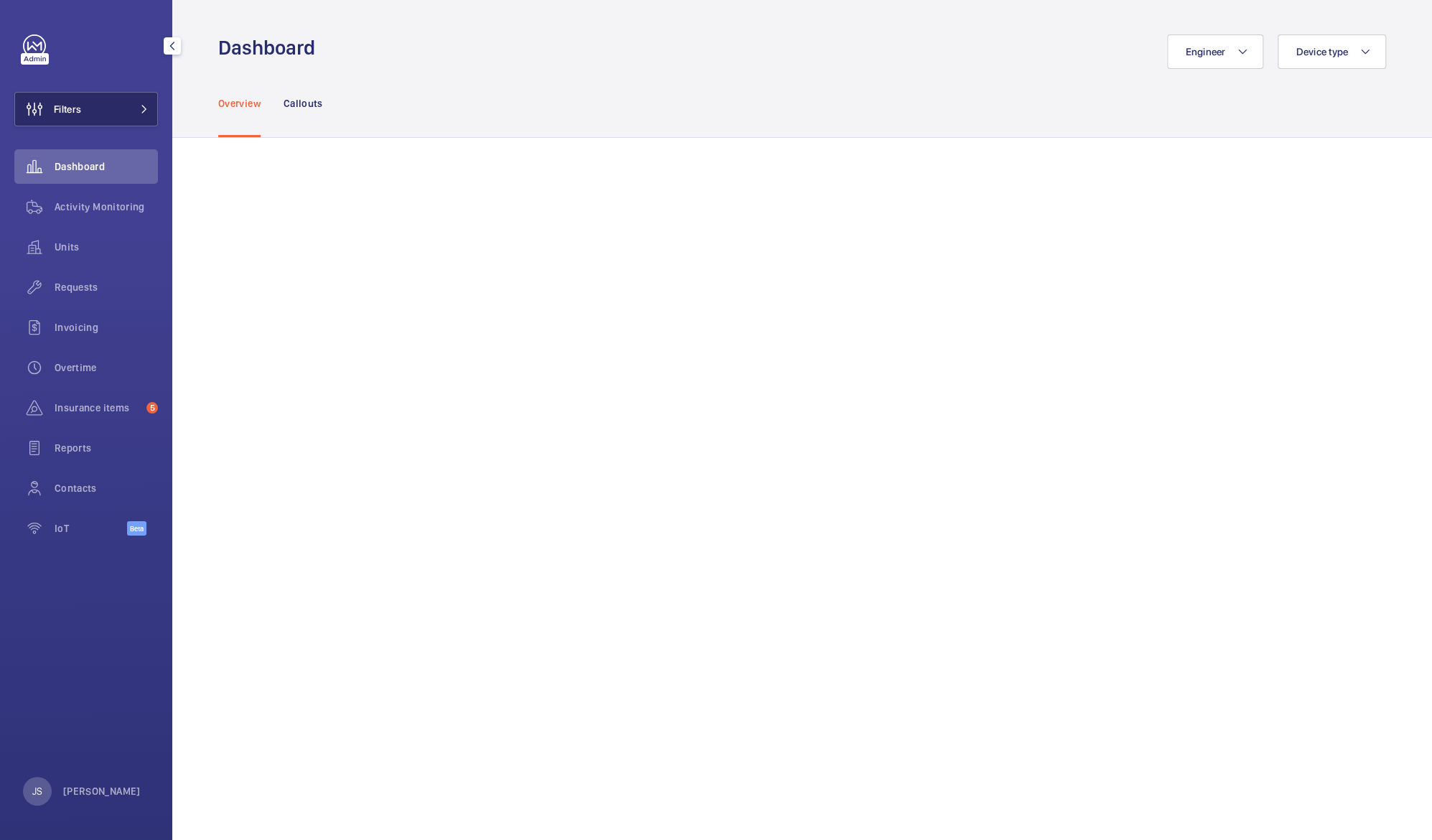
click at [70, 113] on span "Filters" at bounding box center [68, 109] width 28 height 15
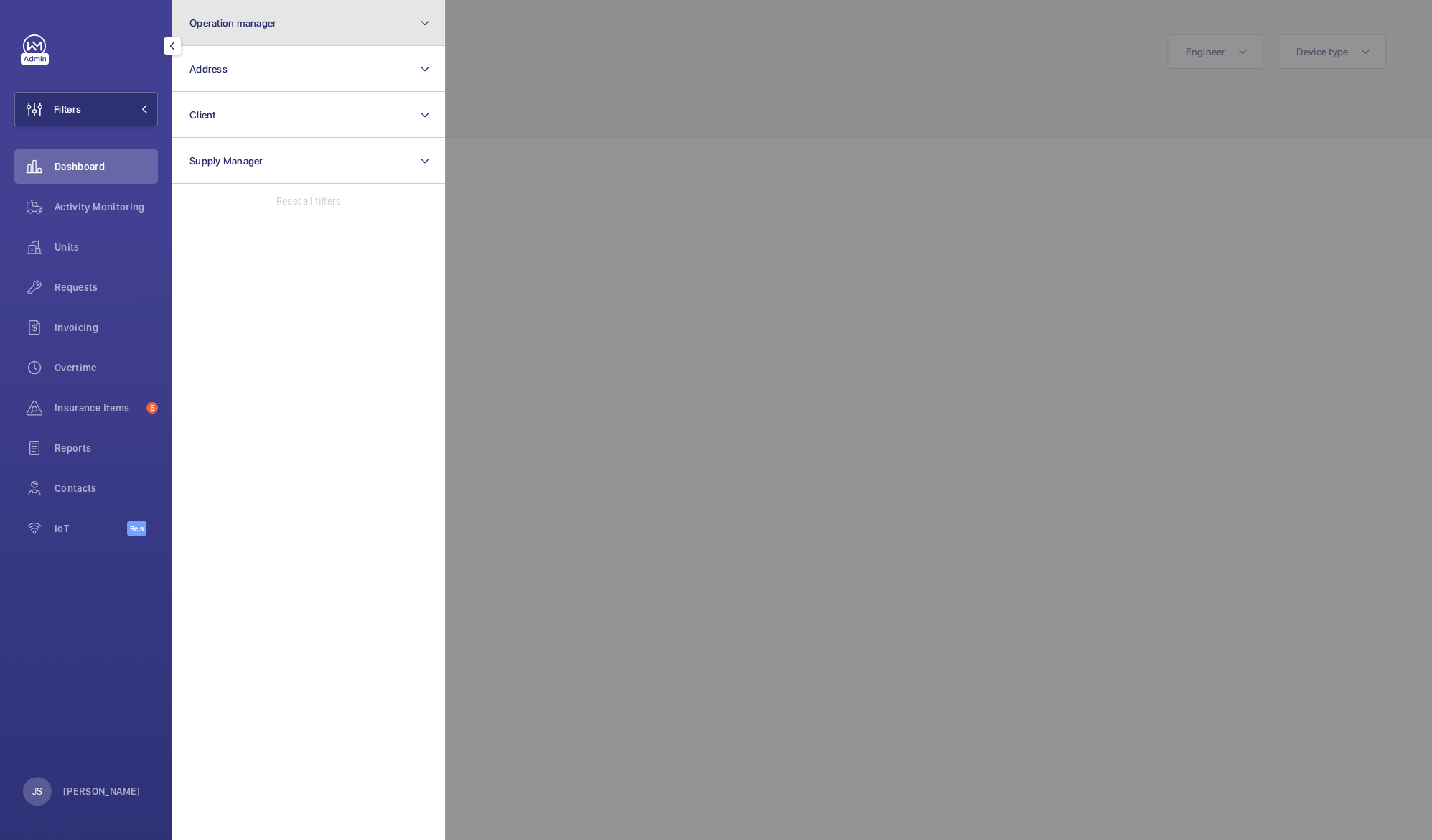
click at [216, 20] on span "Operation manager" at bounding box center [233, 24] width 86 height 12
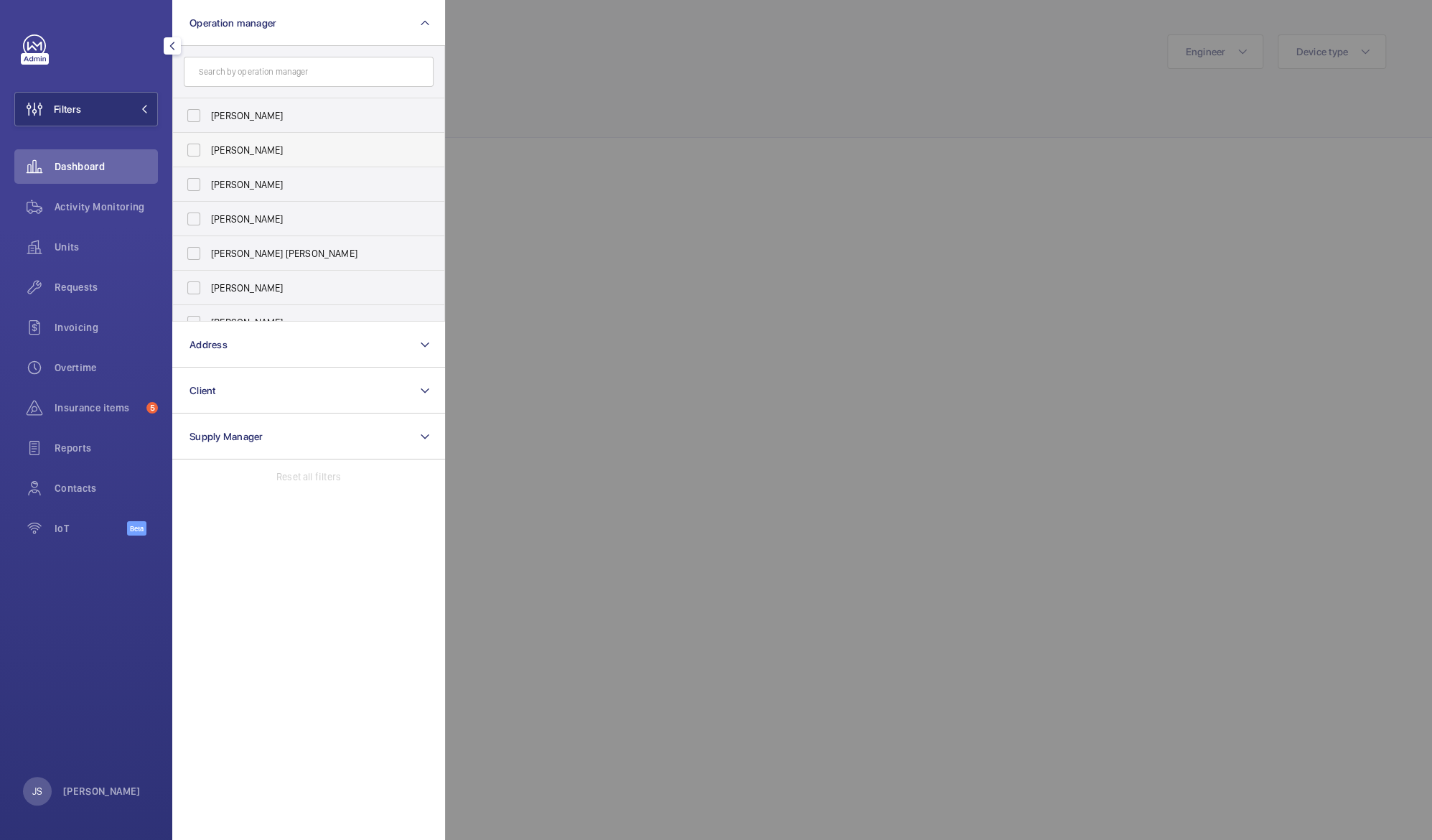
click at [217, 145] on span "[PERSON_NAME]" at bounding box center [310, 149] width 198 height 15
click at [208, 145] on input "[PERSON_NAME]" at bounding box center [194, 149] width 29 height 28
checkbox input "true"
click at [601, 54] on div at bounding box center [1161, 420] width 1432 height 840
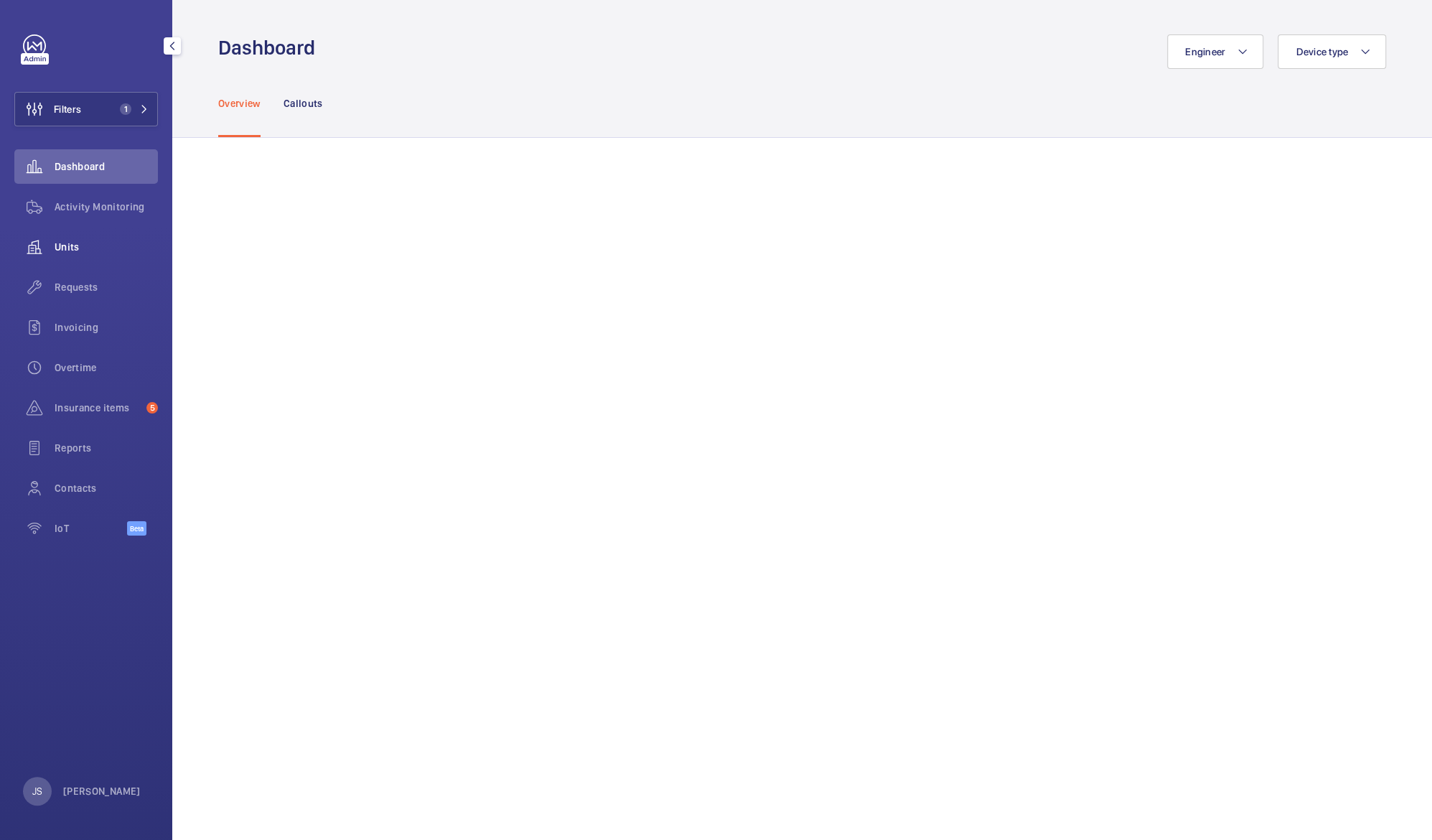
click at [52, 247] on wm-front-icon-button at bounding box center [34, 247] width 40 height 34
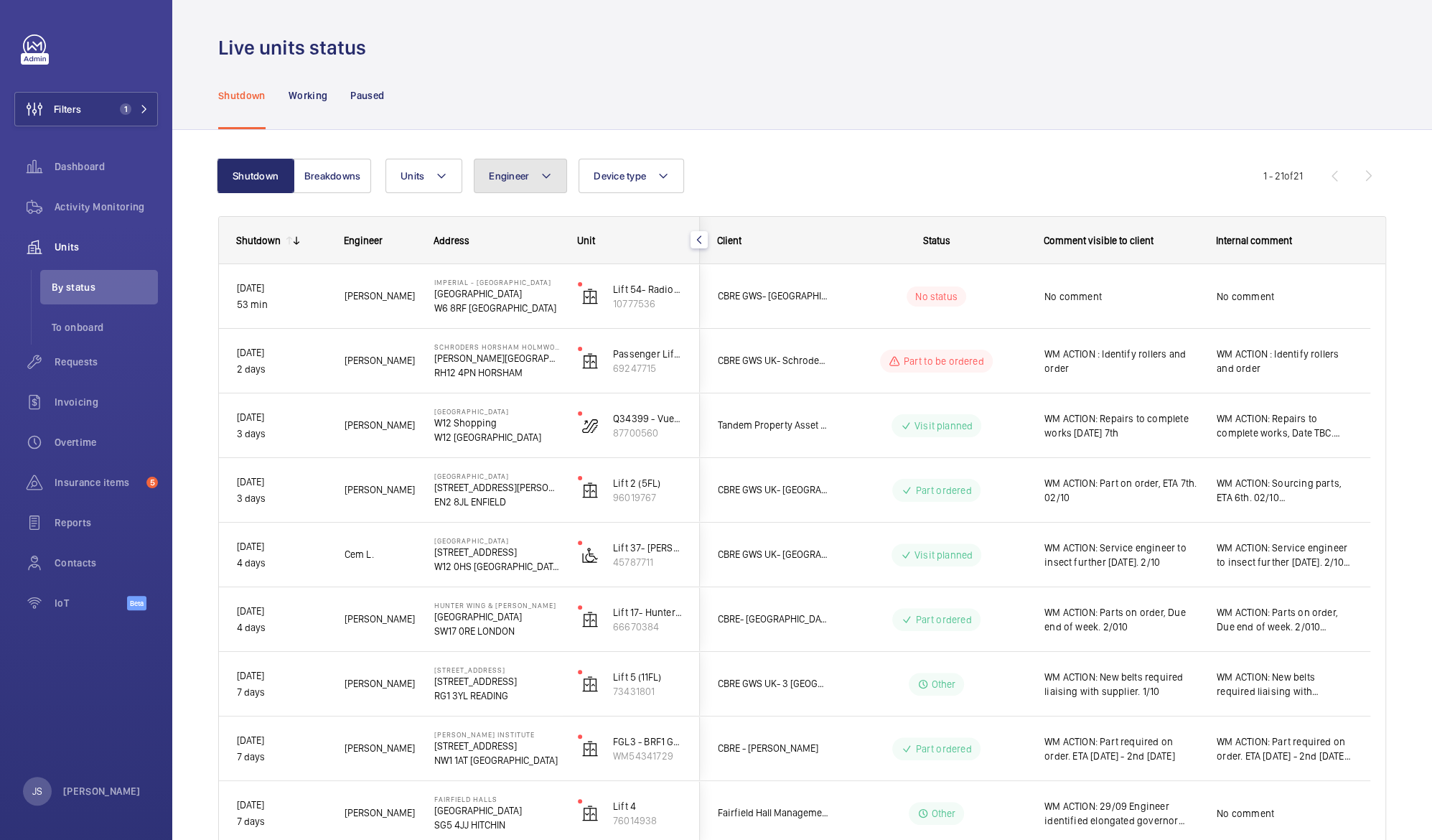
click at [544, 172] on mat-icon at bounding box center [546, 176] width 12 height 18
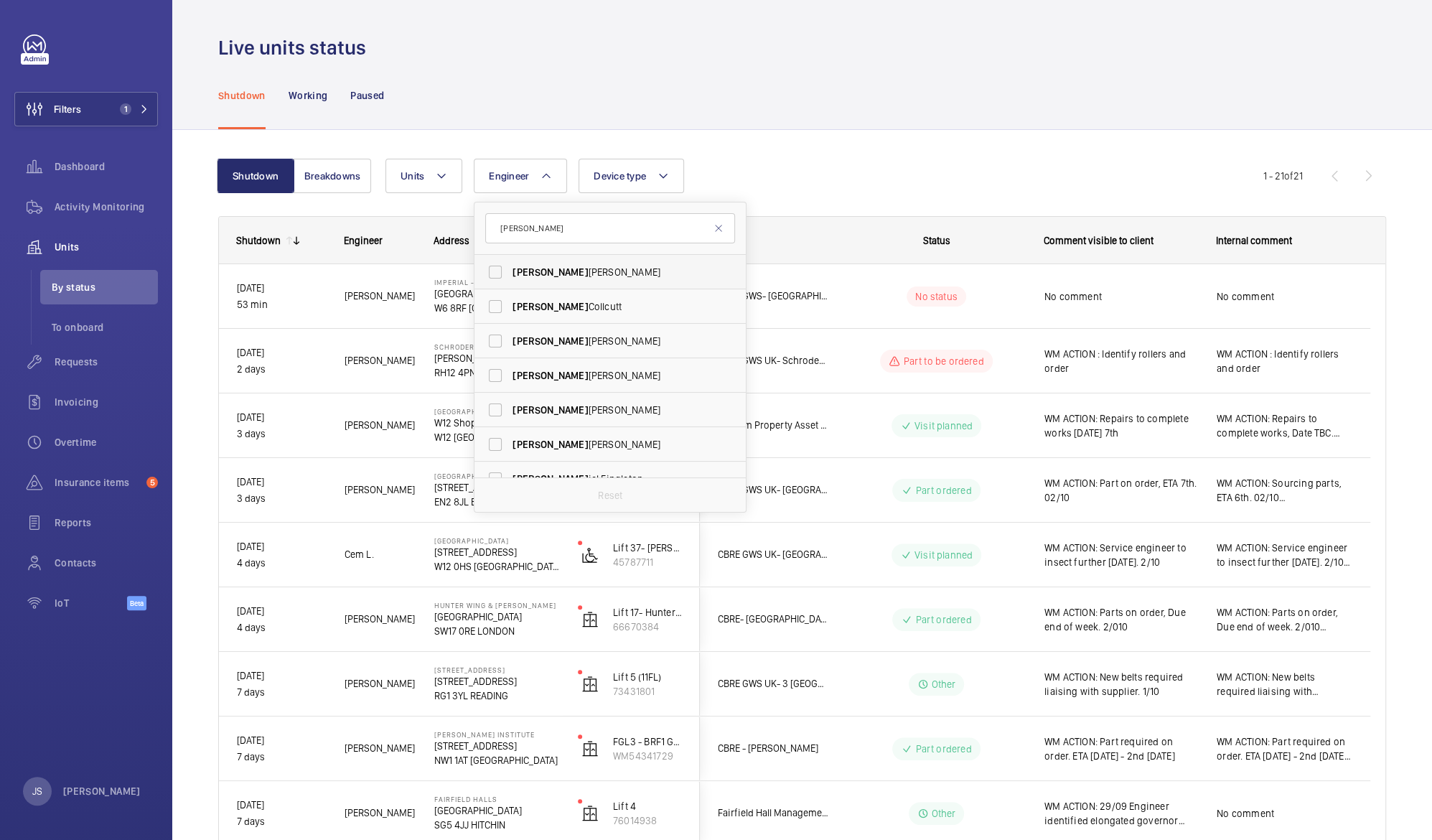
type input "[PERSON_NAME]"
click at [534, 270] on span "[PERSON_NAME]" at bounding box center [610, 272] width 198 height 15
click at [510, 270] on input "[PERSON_NAME]" at bounding box center [494, 271] width 29 height 28
checkbox input "true"
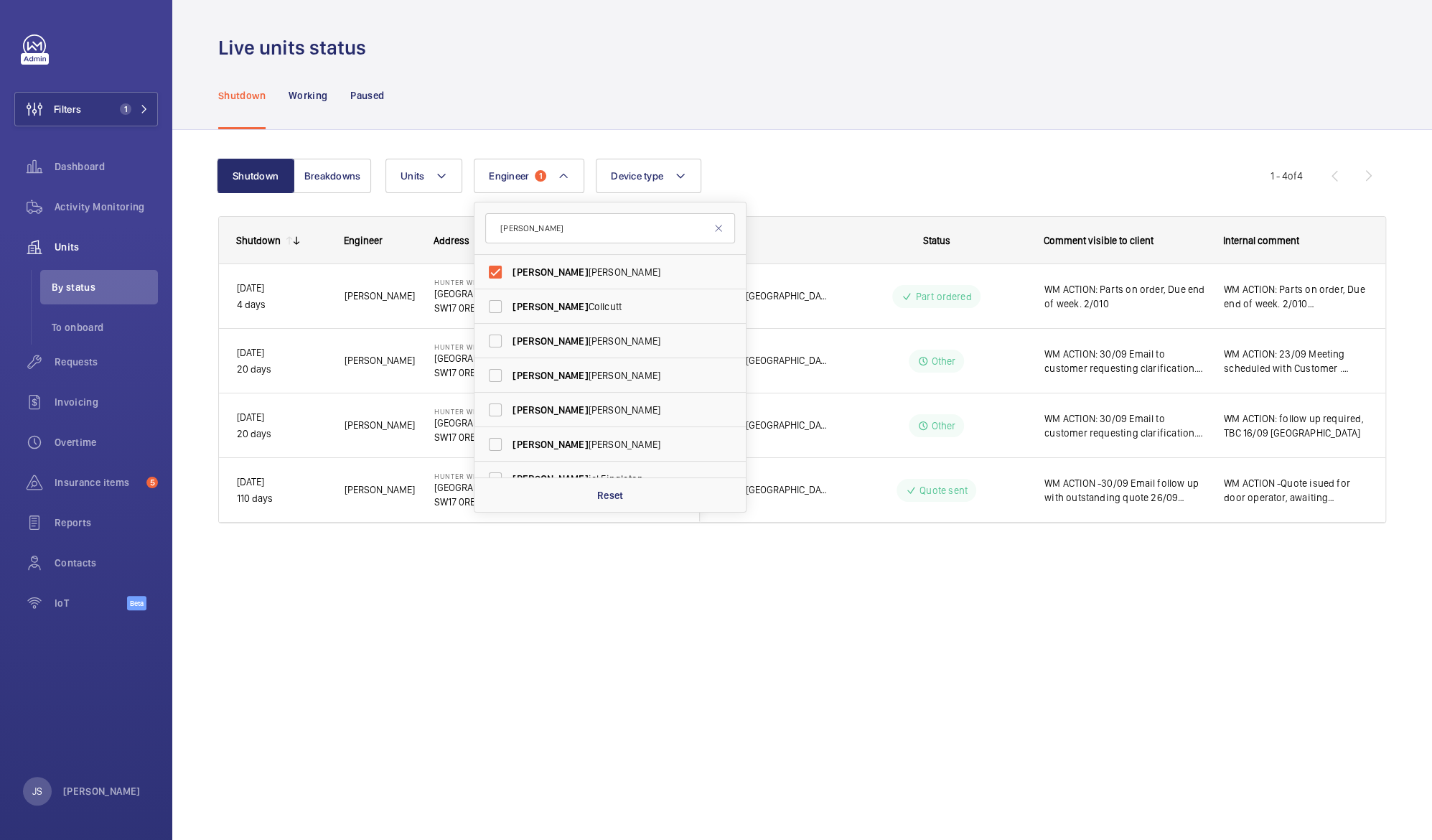
click at [446, 674] on div "Live units status Shutdown Working Paused Shutdown Breakdowns Units Engineer 1 …" at bounding box center [802, 420] width 1260 height 840
